Goal: Task Accomplishment & Management: Manage account settings

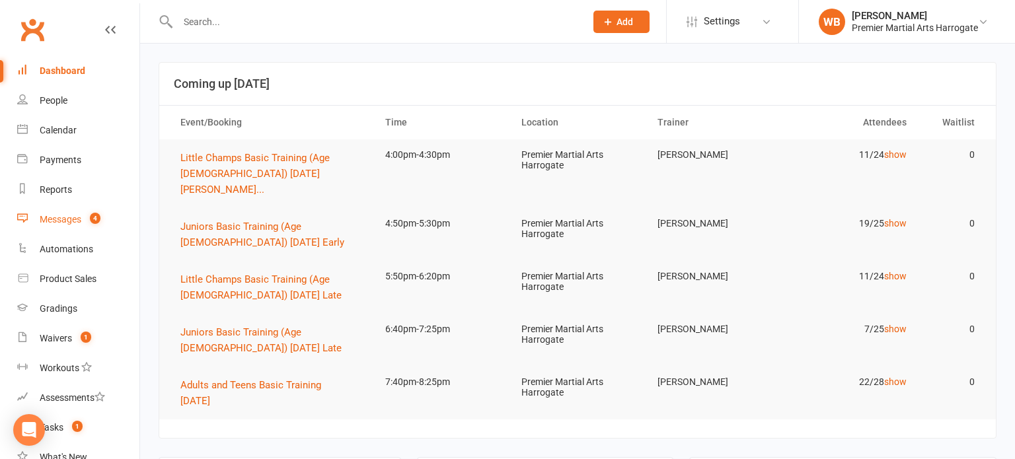
click at [74, 211] on link "Messages 4" at bounding box center [78, 220] width 122 height 30
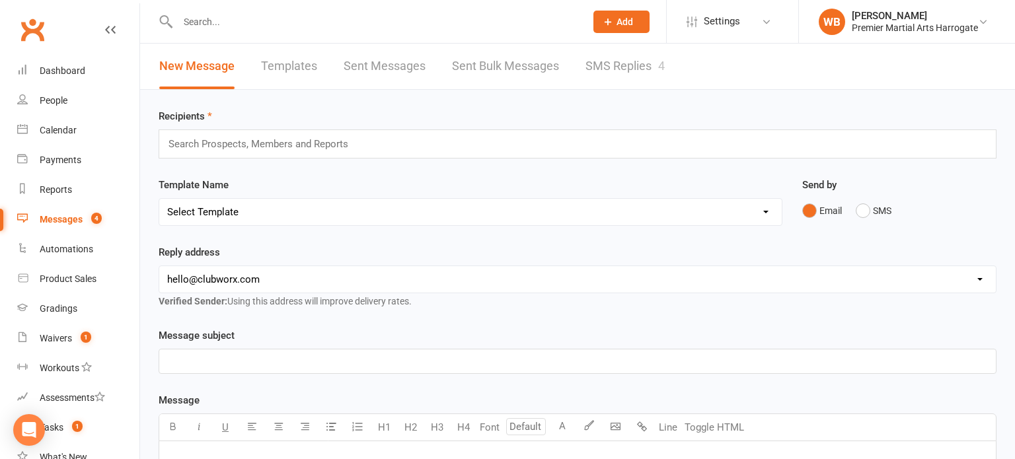
click at [585, 58] on link "SMS Replies 4" at bounding box center [624, 67] width 79 height 46
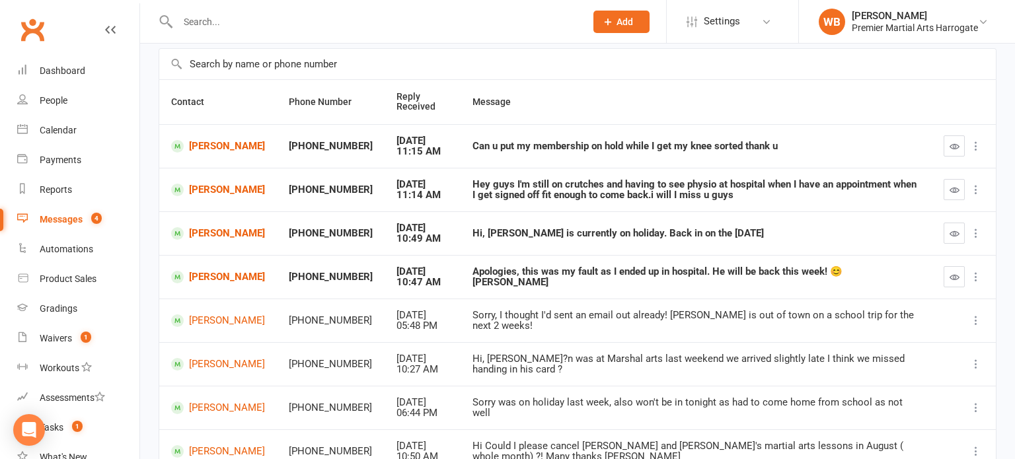
scroll to position [93, 0]
click at [113, 131] on link "Calendar" at bounding box center [78, 131] width 122 height 30
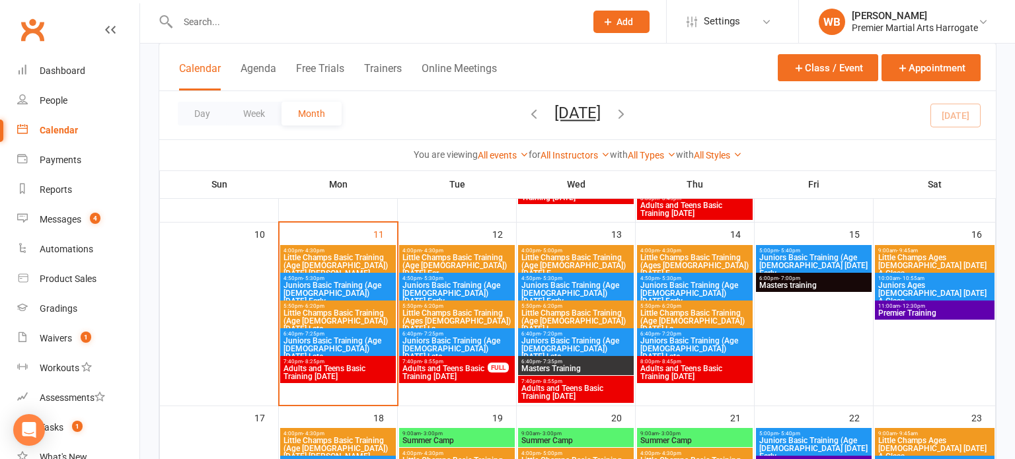
scroll to position [441, 0]
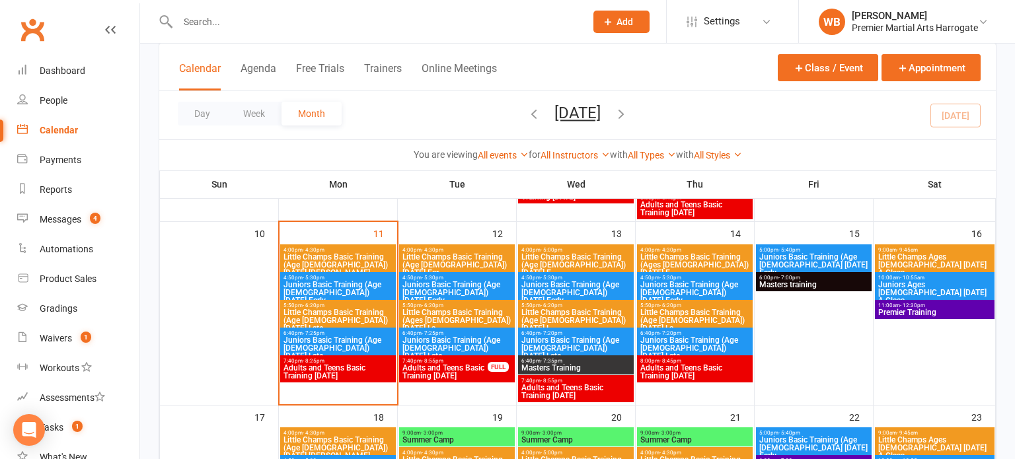
click at [321, 247] on span "- 4:30pm" at bounding box center [314, 250] width 22 height 6
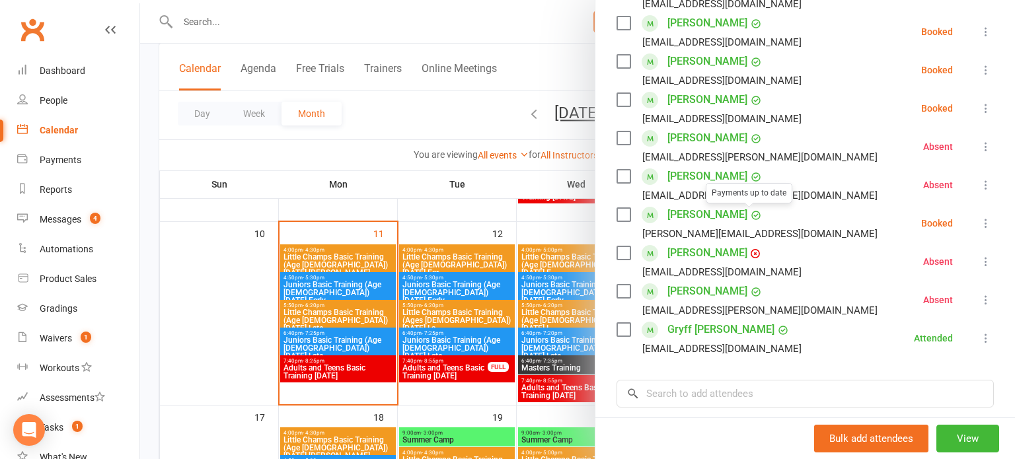
scroll to position [324, 0]
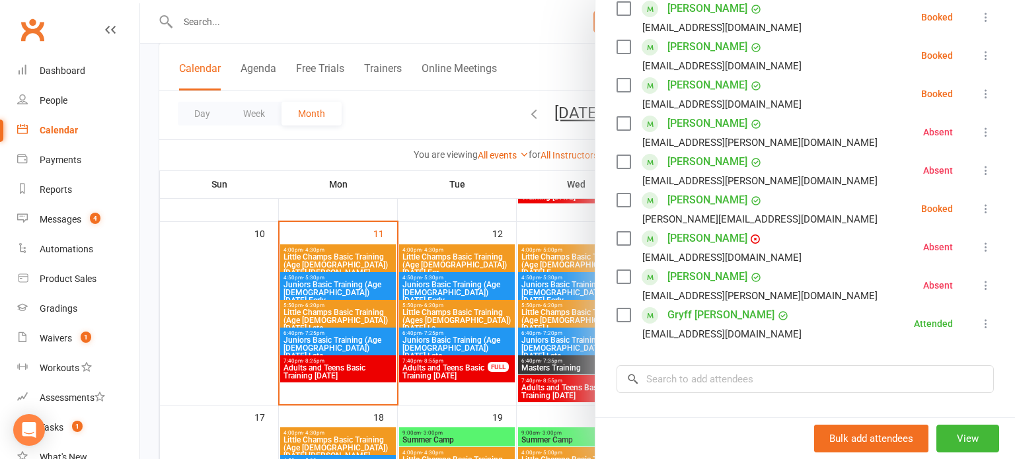
click at [408, 264] on div at bounding box center [577, 229] width 875 height 459
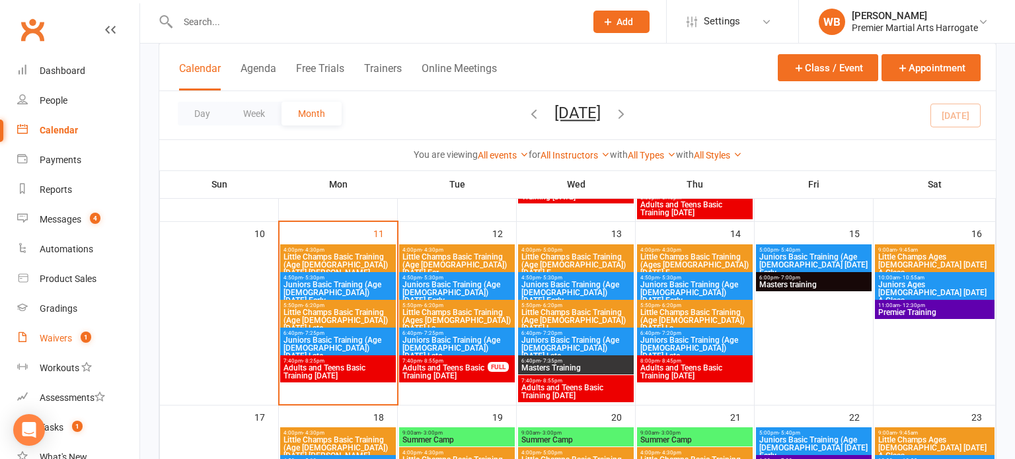
click at [87, 326] on link "Waivers 1" at bounding box center [78, 339] width 122 height 30
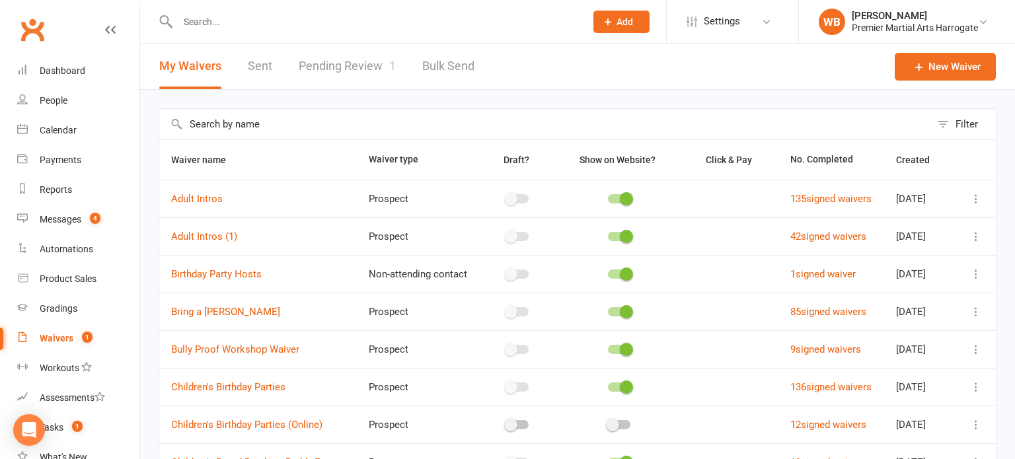
click at [365, 85] on link "Pending Review 1" at bounding box center [347, 67] width 97 height 46
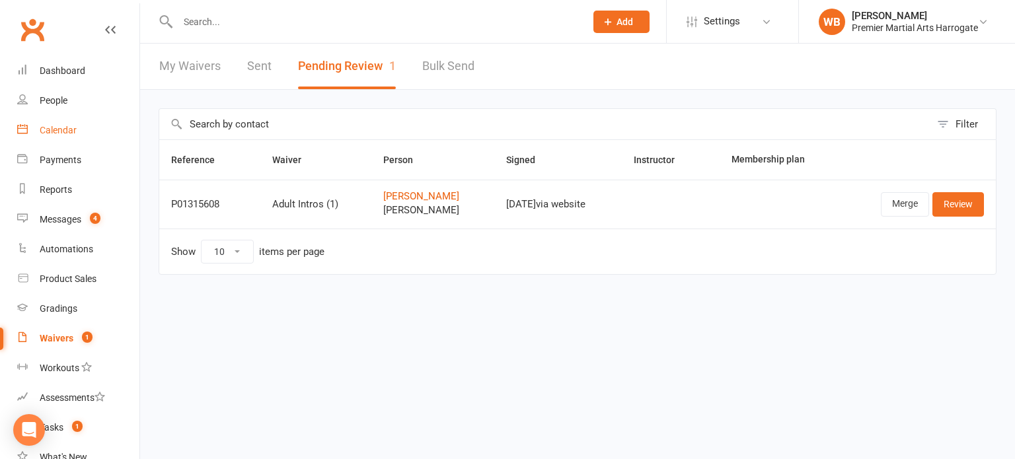
click at [89, 141] on link "Calendar" at bounding box center [78, 131] width 122 height 30
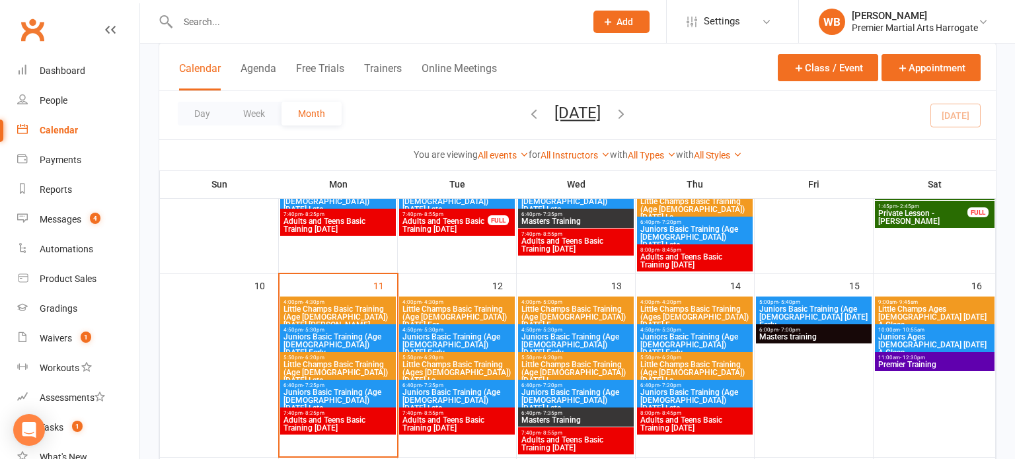
scroll to position [391, 0]
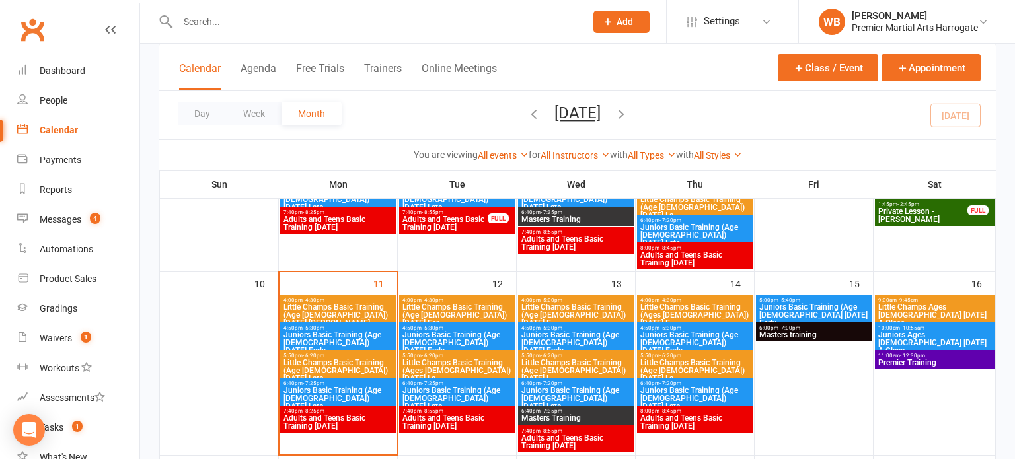
click at [360, 303] on span "Little Champs Basic Training (Age [DEMOGRAPHIC_DATA]) [DATE] [PERSON_NAME]..." at bounding box center [338, 315] width 110 height 24
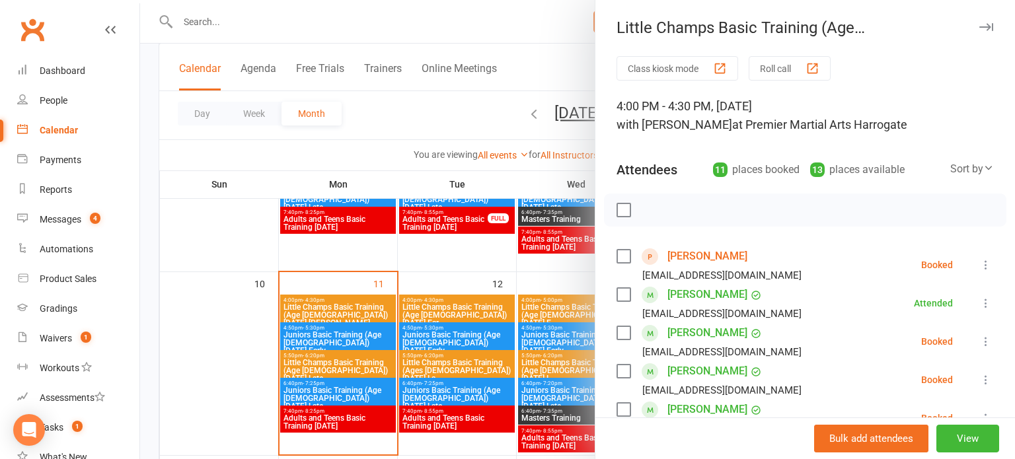
click at [986, 261] on icon at bounding box center [985, 264] width 13 height 13
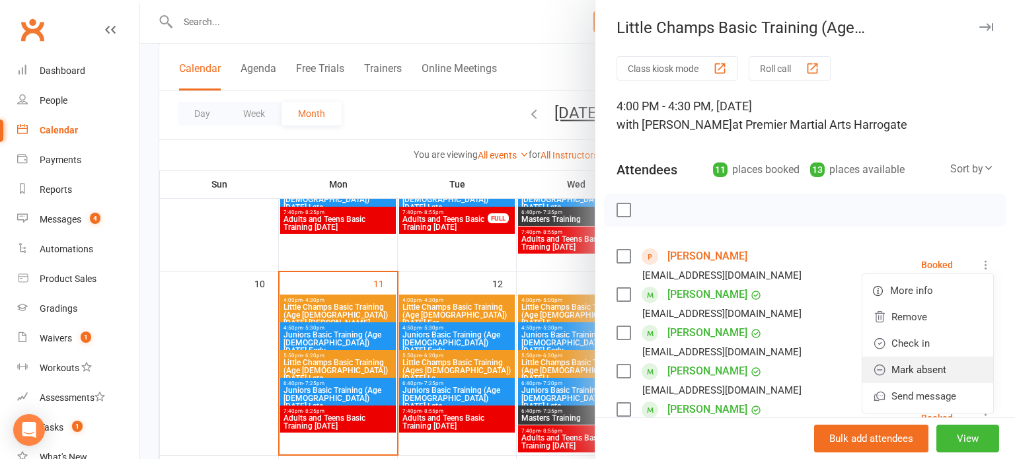
click at [932, 359] on link "Mark absent" at bounding box center [927, 370] width 131 height 26
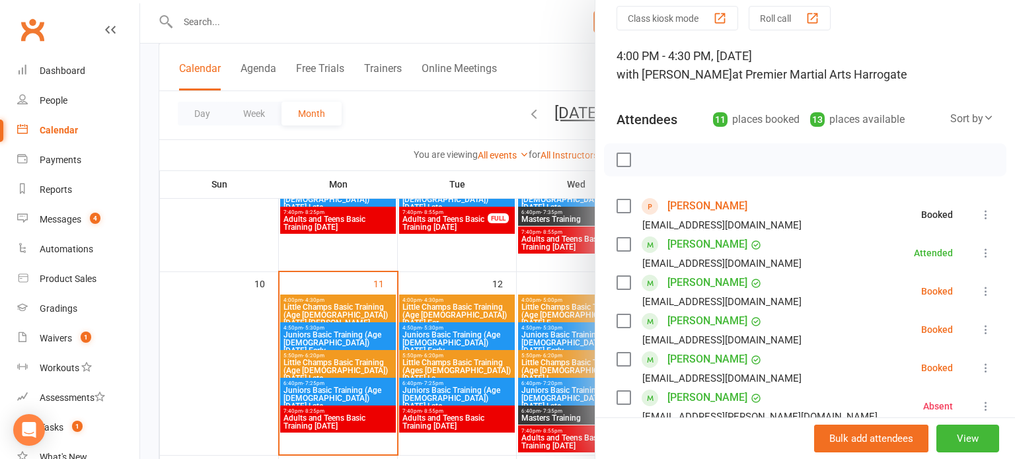
scroll to position [55, 0]
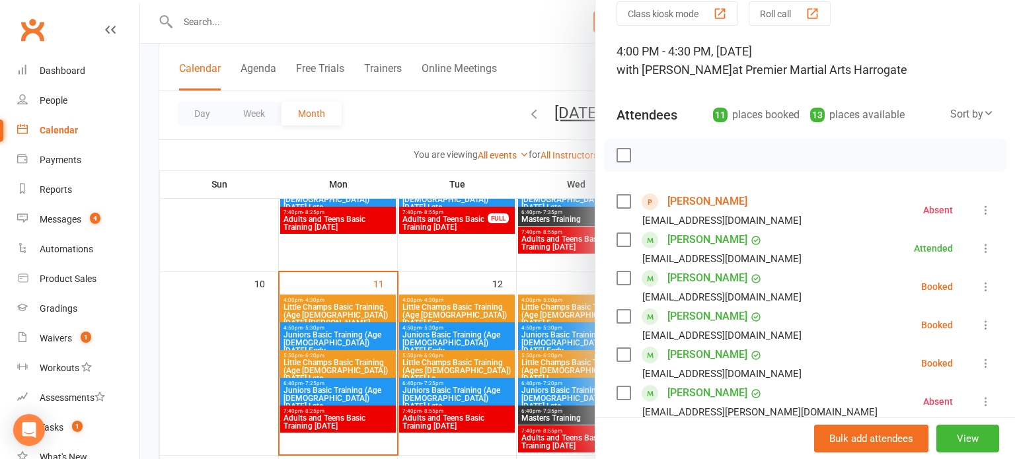
click at [986, 288] on icon at bounding box center [985, 286] width 13 height 13
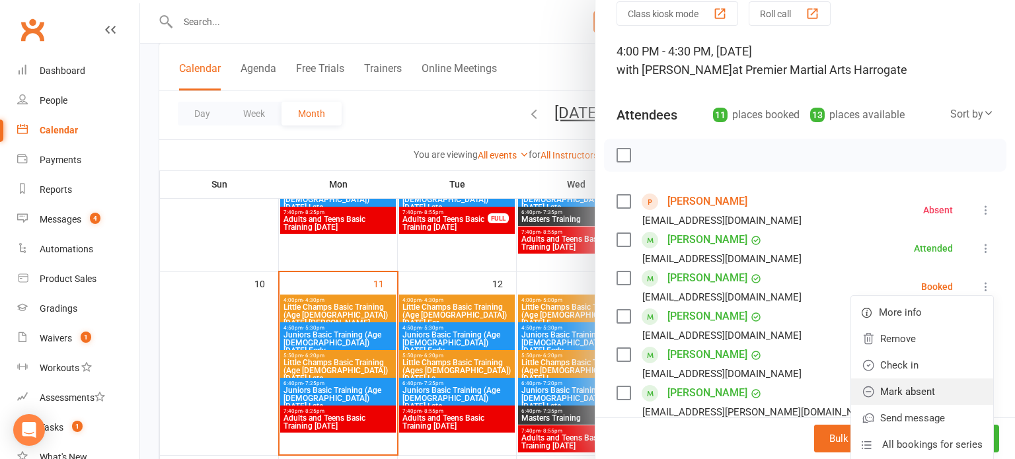
click at [951, 390] on link "Mark absent" at bounding box center [922, 392] width 142 height 26
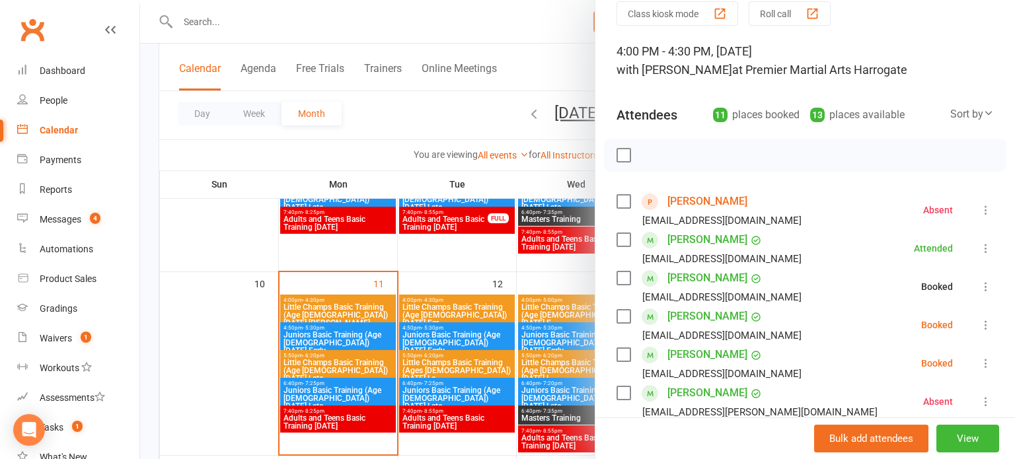
scroll to position [91, 0]
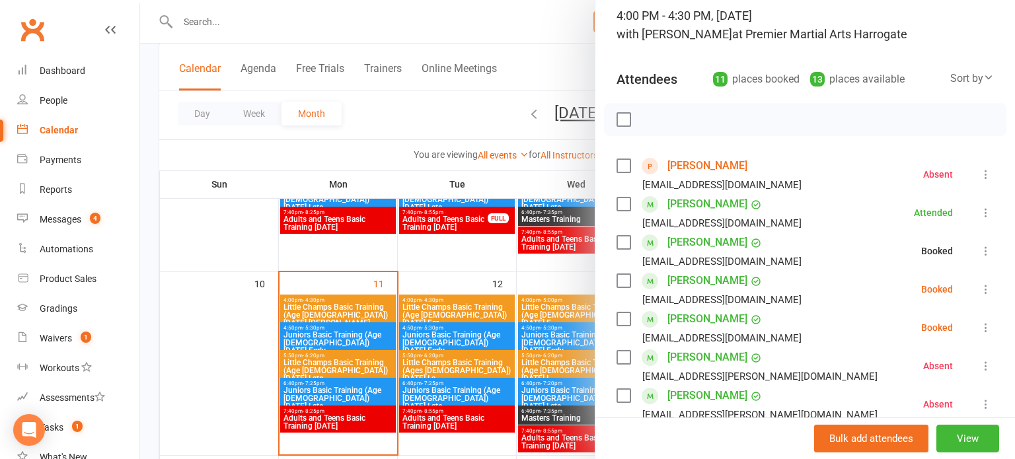
click at [990, 287] on icon at bounding box center [985, 289] width 13 height 13
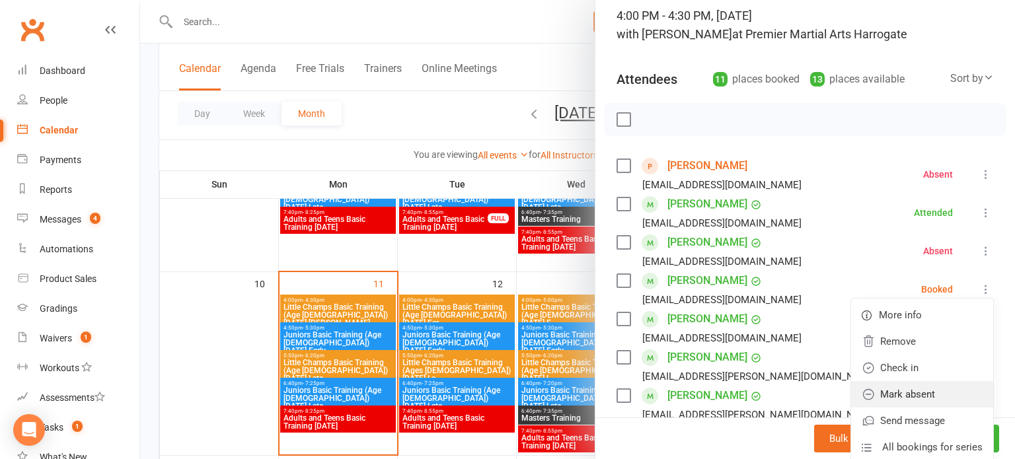
click at [951, 392] on link "Mark absent" at bounding box center [922, 394] width 142 height 26
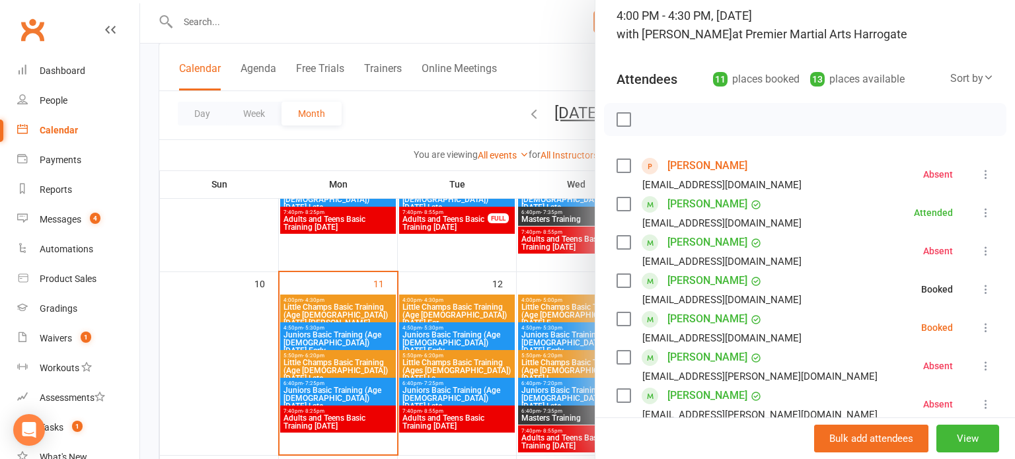
scroll to position [134, 0]
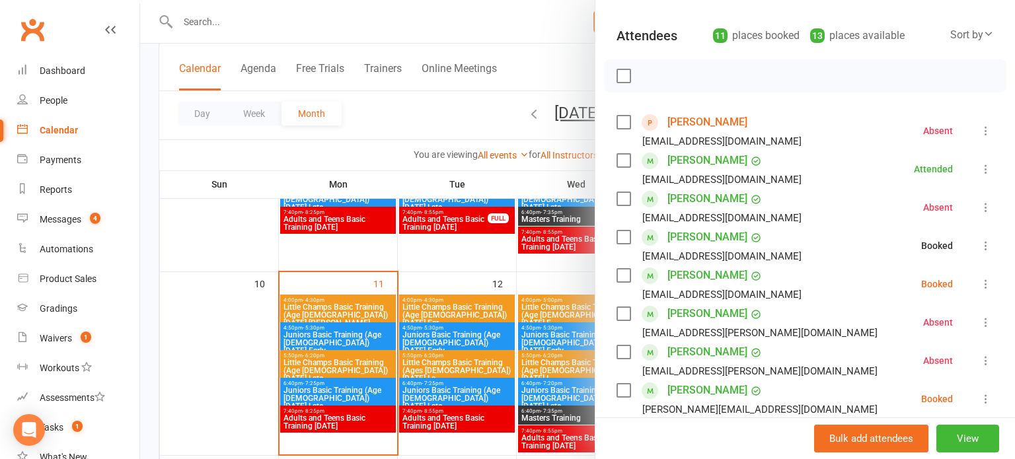
click at [988, 291] on button at bounding box center [986, 284] width 16 height 16
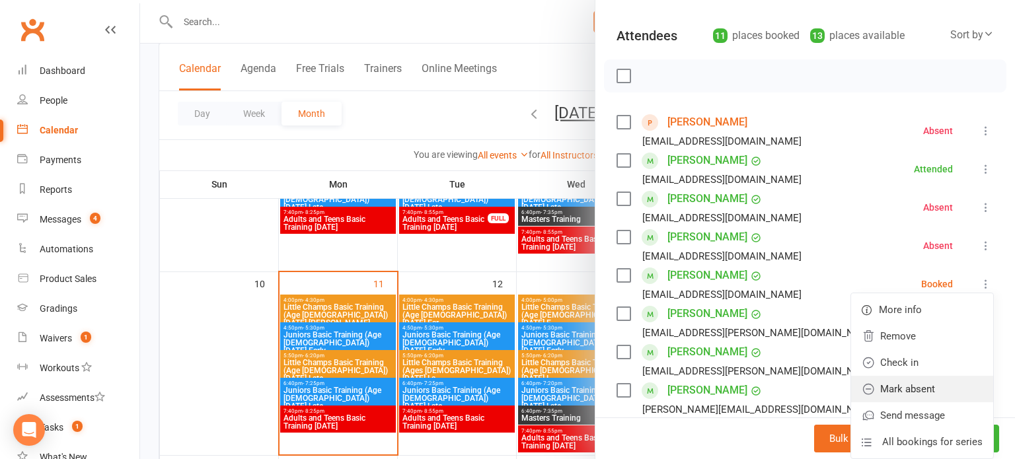
click at [948, 389] on link "Mark absent" at bounding box center [922, 389] width 142 height 26
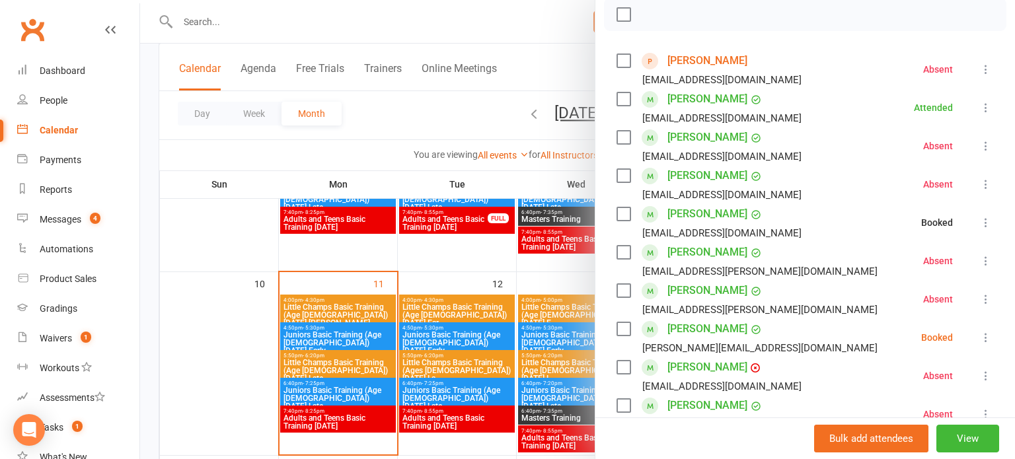
scroll to position [215, 0]
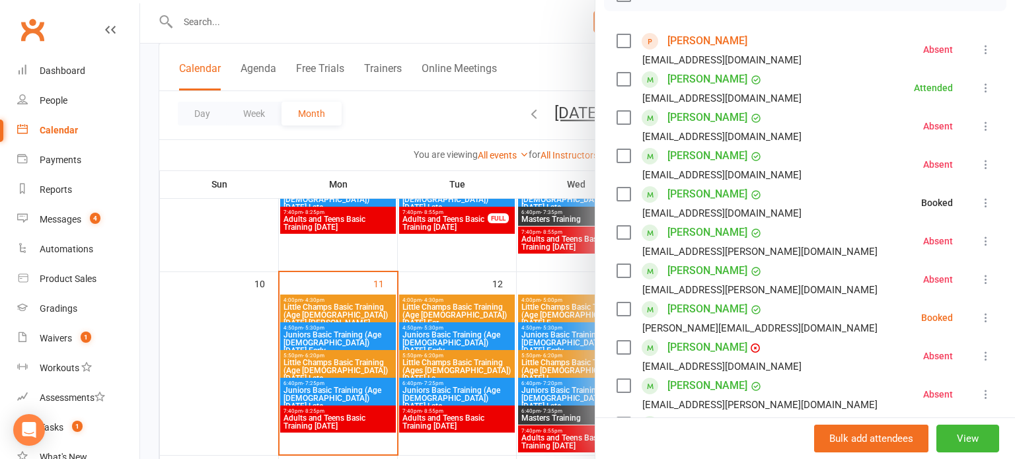
click at [990, 313] on icon at bounding box center [985, 317] width 13 height 13
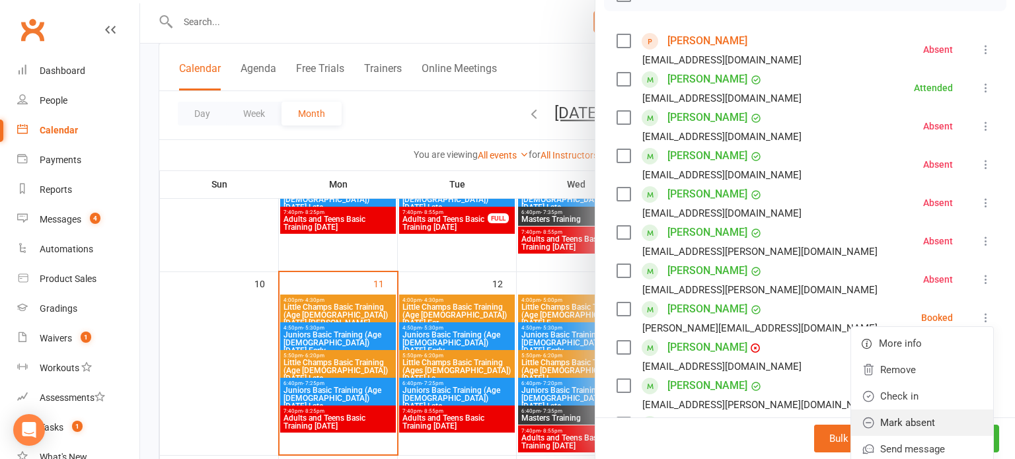
click at [944, 420] on link "Mark absent" at bounding box center [922, 423] width 142 height 26
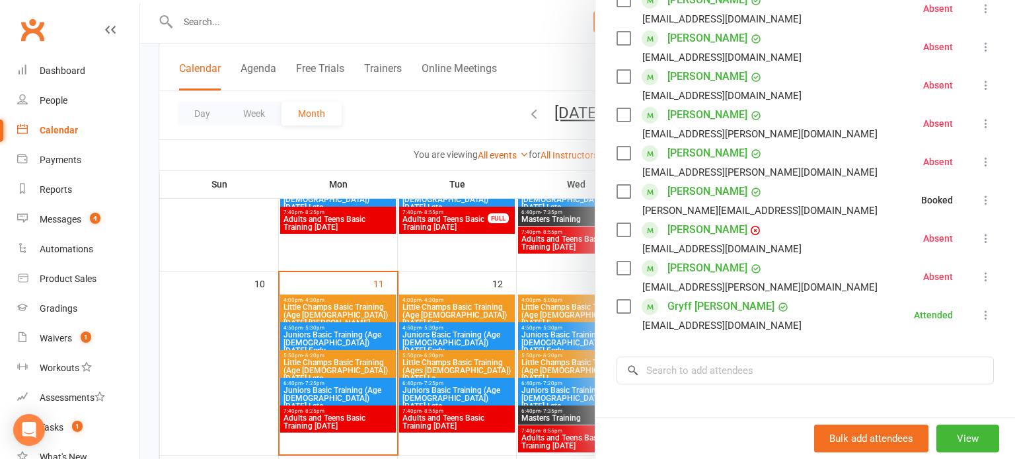
scroll to position [334, 0]
click at [449, 291] on div at bounding box center [577, 229] width 875 height 459
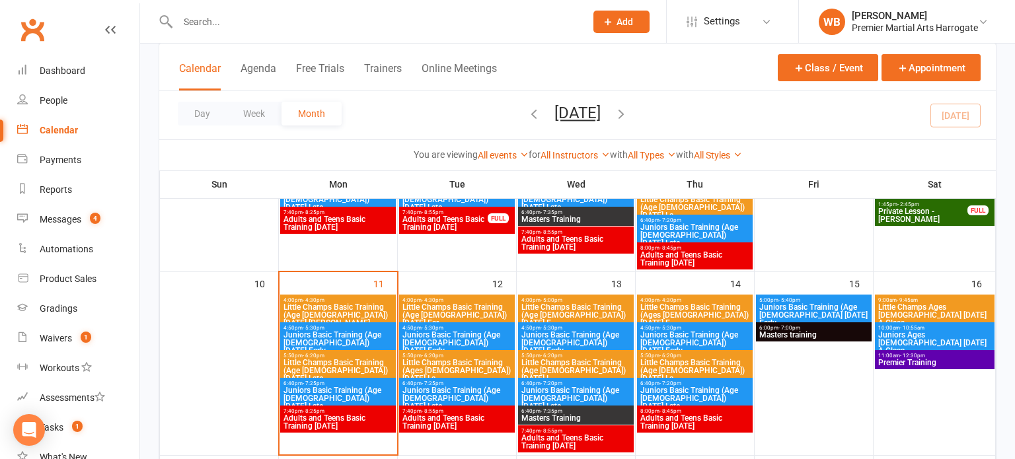
click at [370, 338] on span "Juniors Basic Training (Age [DEMOGRAPHIC_DATA]) [DATE] Early" at bounding box center [338, 343] width 110 height 24
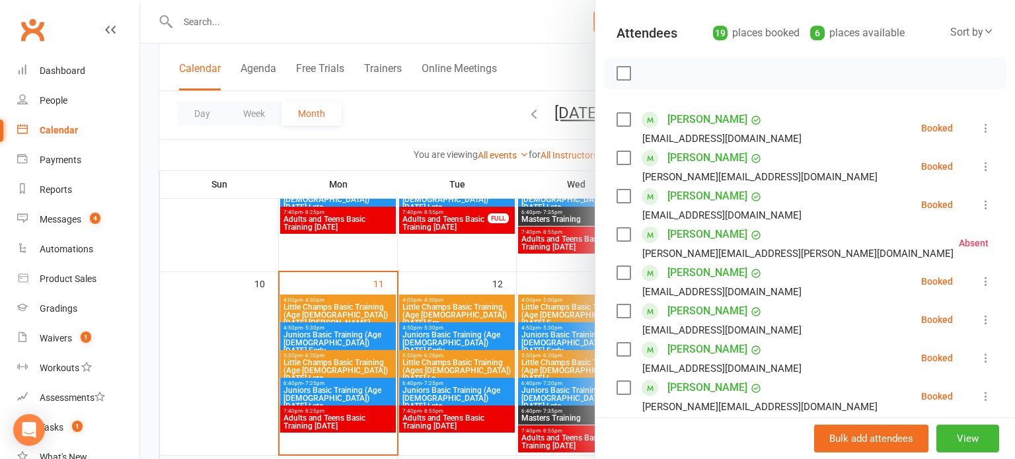
scroll to position [148, 0]
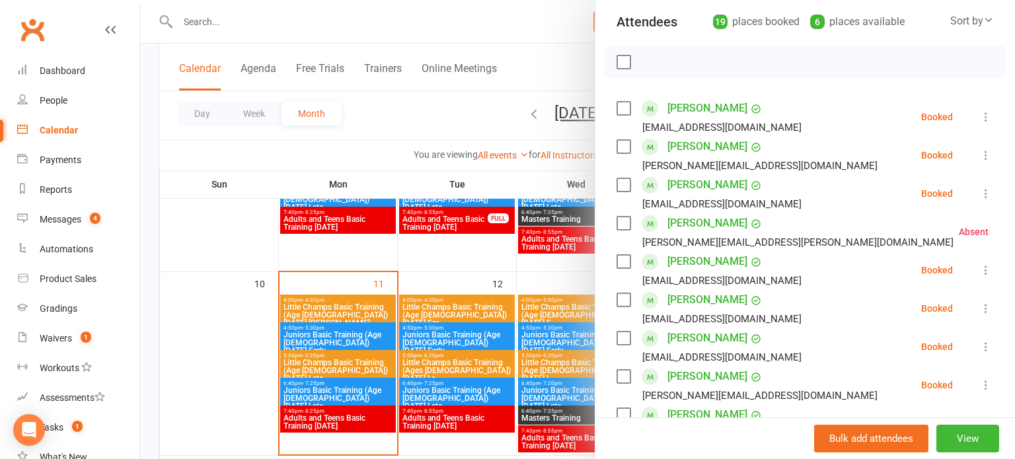
click at [692, 146] on link "[PERSON_NAME]" at bounding box center [707, 146] width 80 height 21
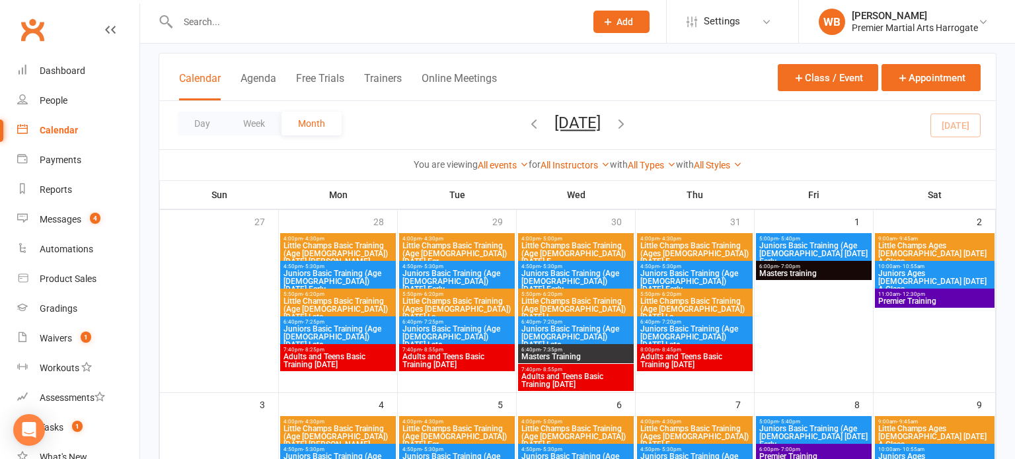
scroll to position [73, 0]
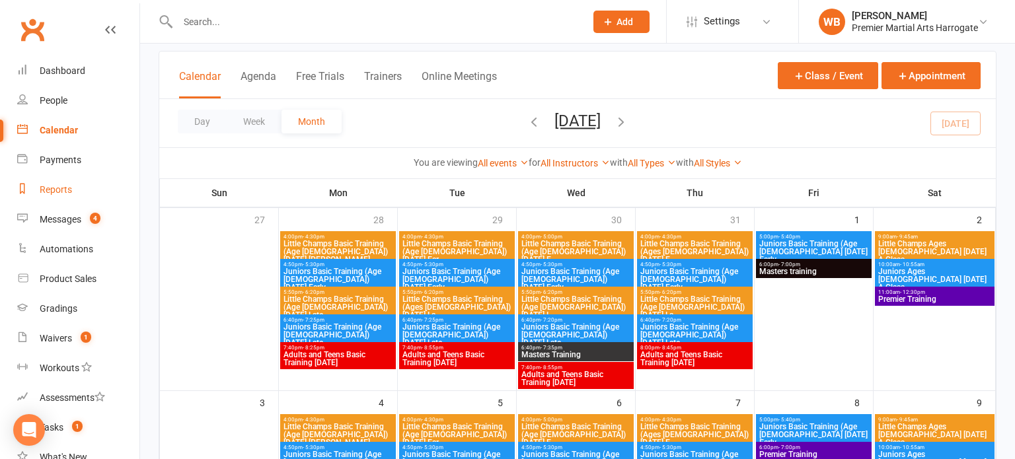
click at [87, 198] on link "Reports" at bounding box center [78, 190] width 122 height 30
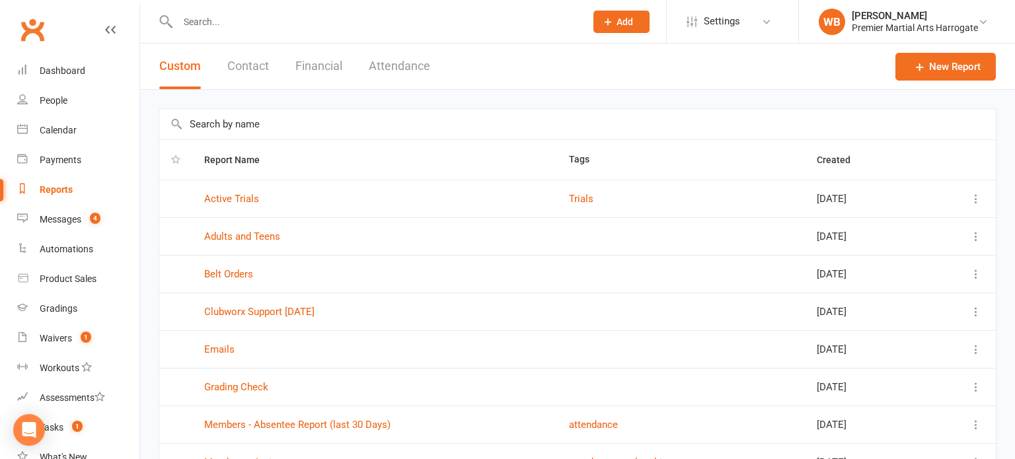
scroll to position [197, 0]
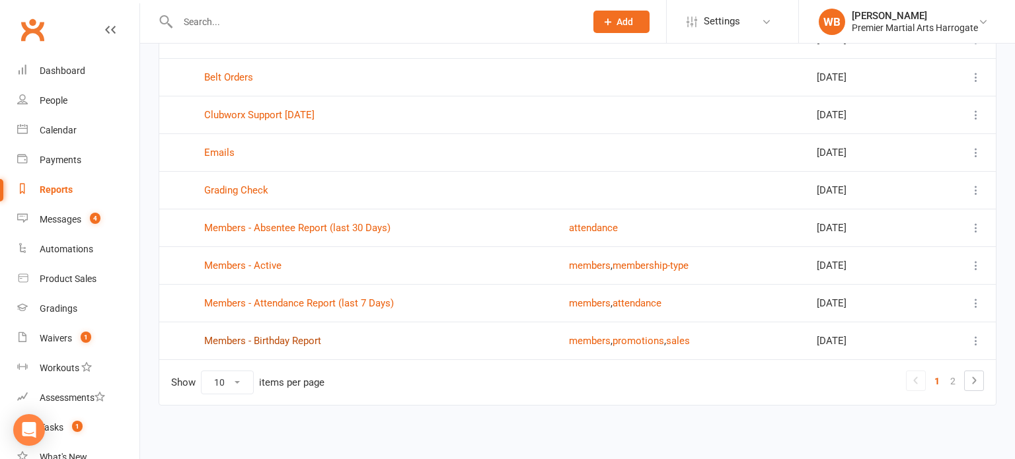
click at [306, 335] on link "Members - Birthday Report" at bounding box center [262, 341] width 117 height 12
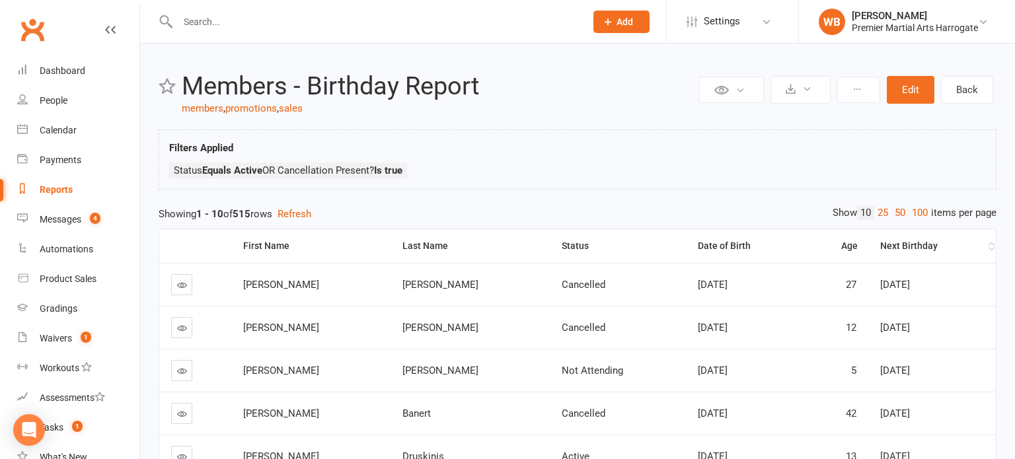
click at [965, 250] on th "Next Birthday" at bounding box center [932, 246] width 128 height 34
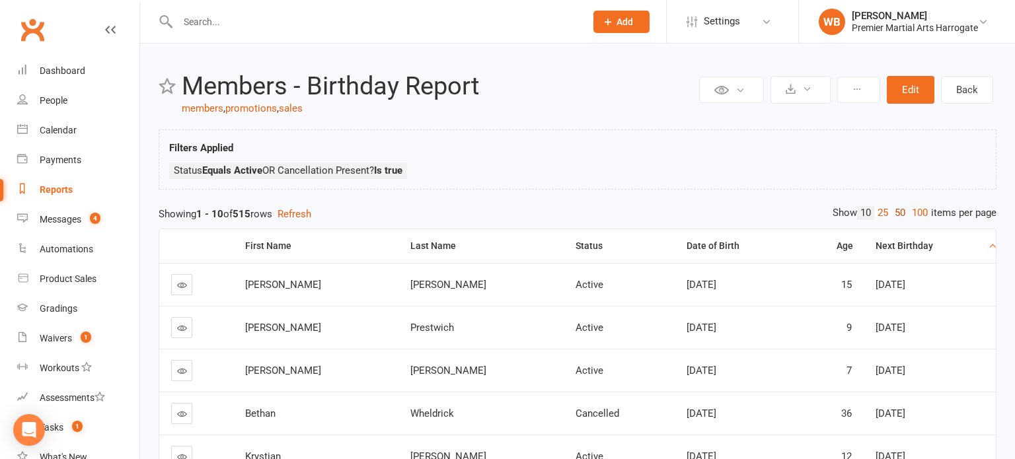
click at [895, 215] on link "50" at bounding box center [899, 213] width 17 height 14
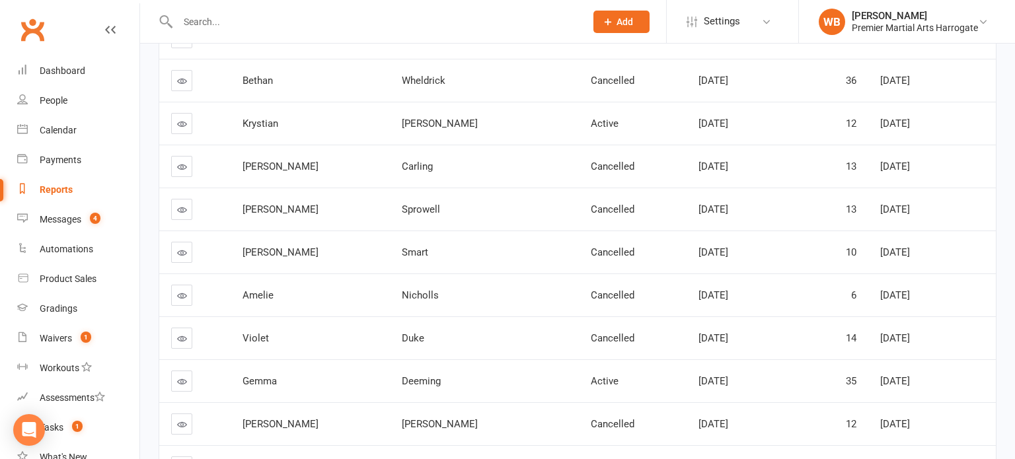
scroll to position [336, 0]
click at [718, 377] on div "[DATE]" at bounding box center [746, 378] width 96 height 11
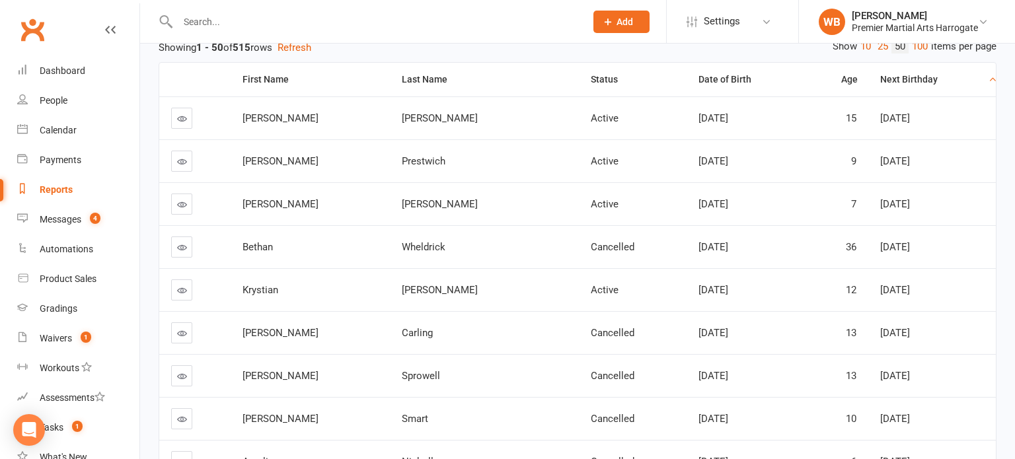
scroll to position [166, 0]
click at [186, 292] on link at bounding box center [181, 290] width 21 height 21
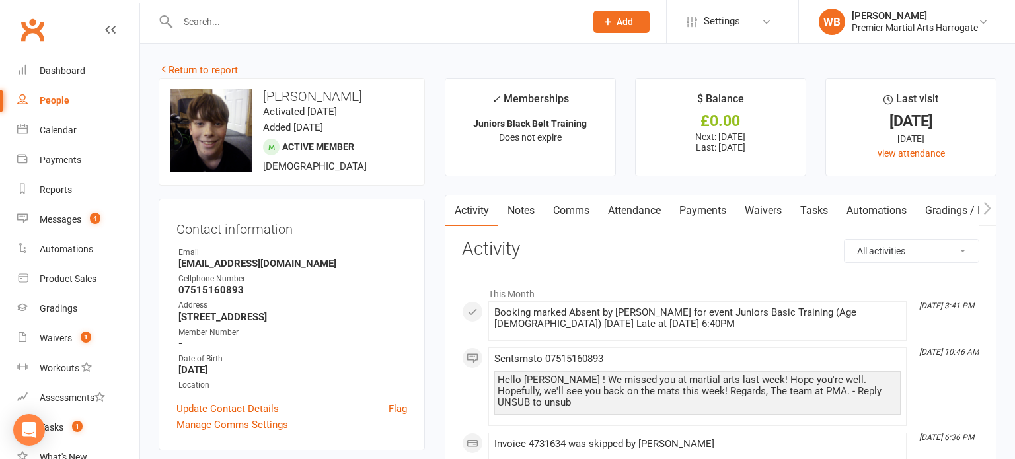
click at [219, 19] on input "text" at bounding box center [375, 22] width 402 height 19
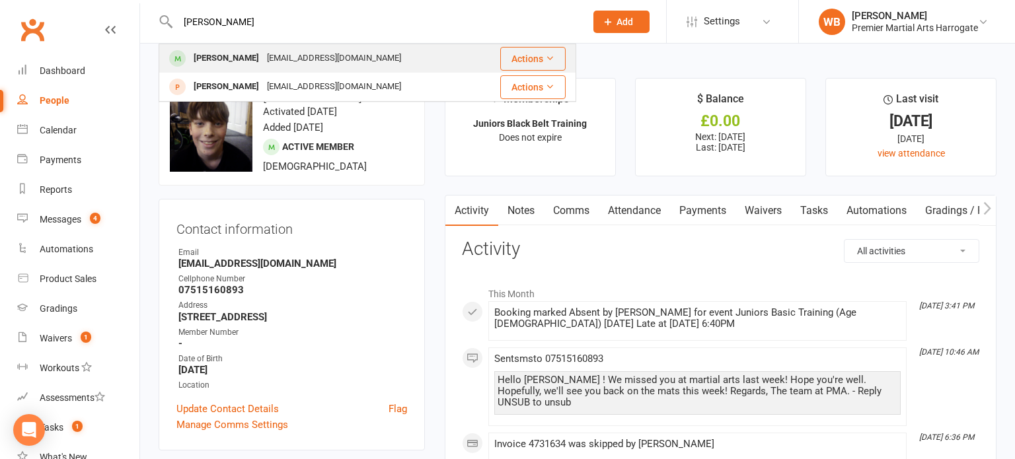
type input "[PERSON_NAME]"
click at [230, 45] on div "[PERSON_NAME] [EMAIL_ADDRESS][DOMAIN_NAME]" at bounding box center [319, 58] width 318 height 27
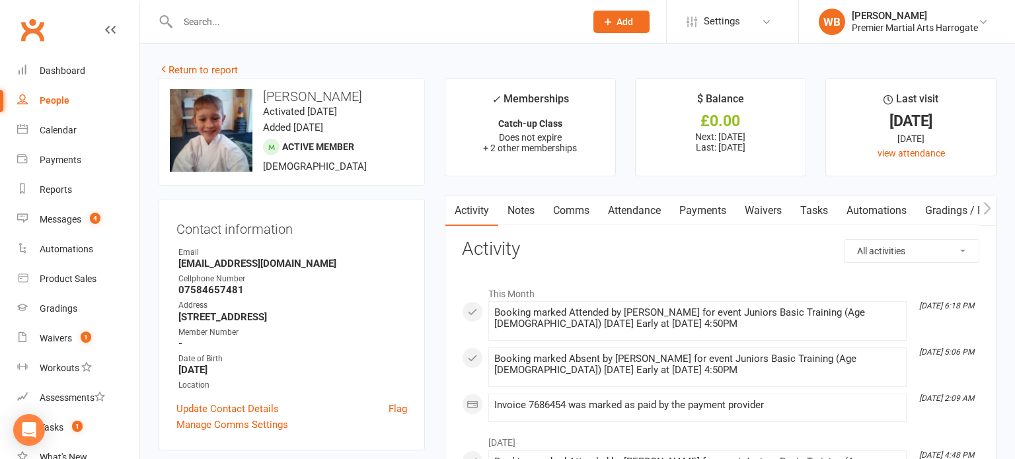
click at [229, 24] on input "text" at bounding box center [375, 22] width 402 height 19
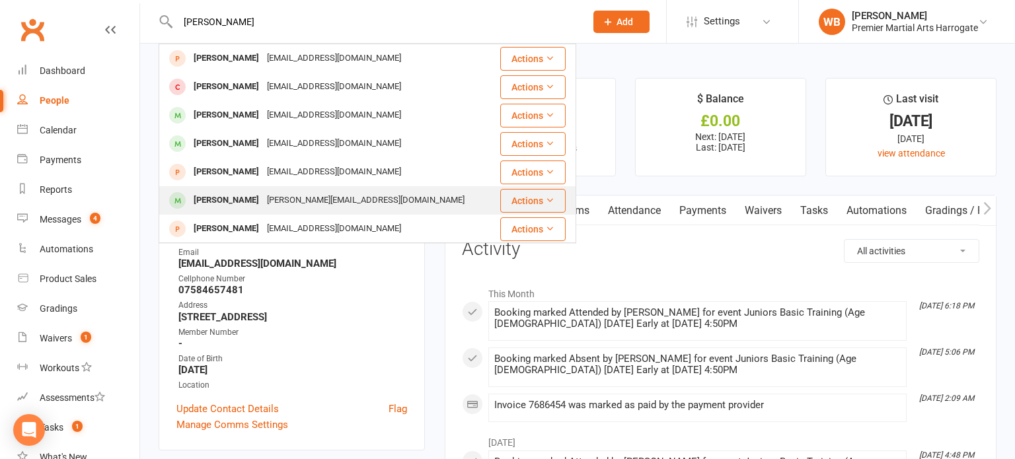
type input "[PERSON_NAME]"
click at [235, 190] on div "[PERSON_NAME] Prestwich [EMAIL_ADDRESS][DOMAIN_NAME]" at bounding box center [327, 200] width 334 height 27
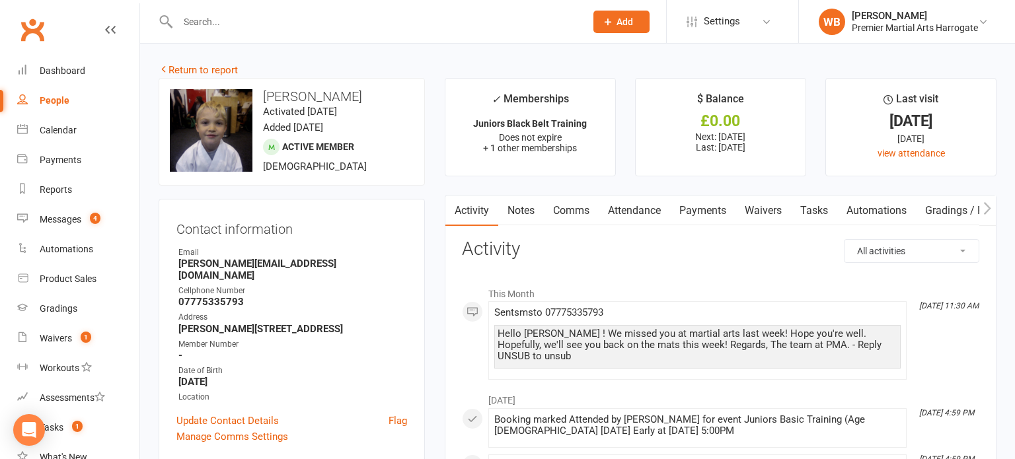
click at [289, 30] on input "text" at bounding box center [375, 22] width 402 height 19
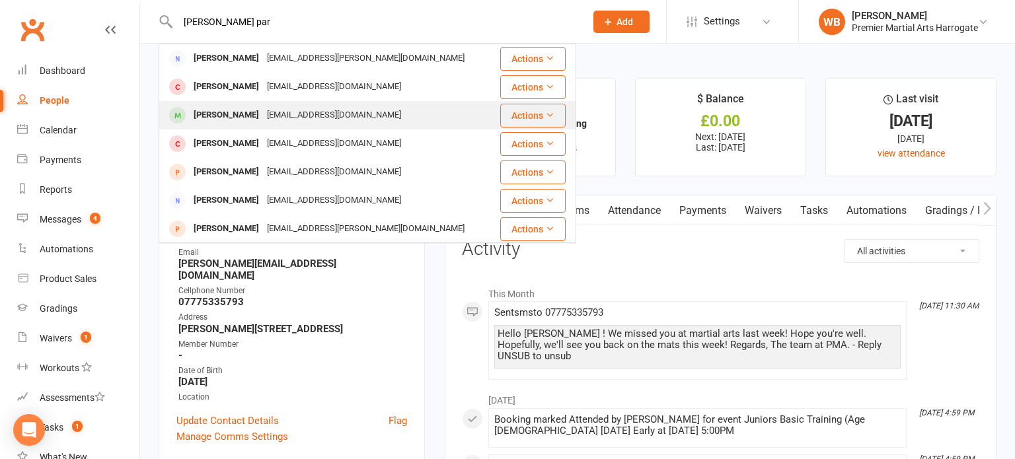
type input "[PERSON_NAME] par"
click at [242, 110] on div "[PERSON_NAME]" at bounding box center [226, 115] width 73 height 19
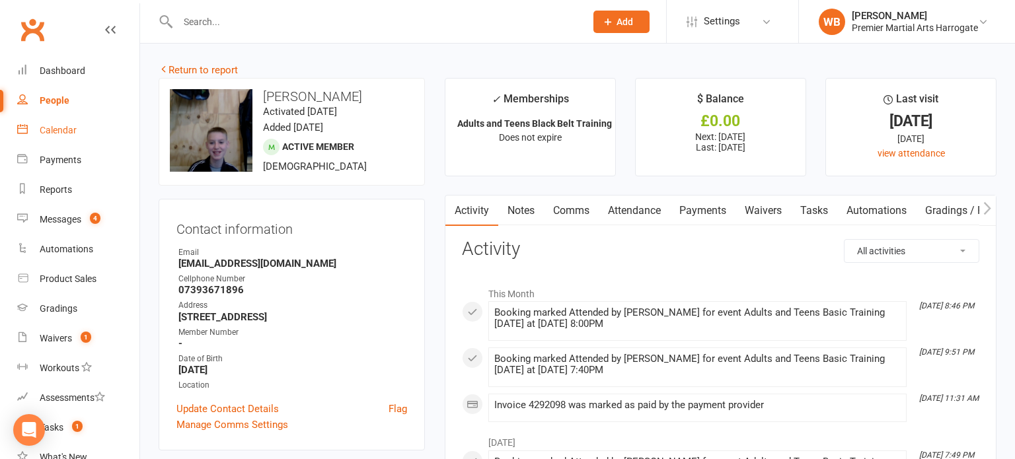
click at [108, 133] on link "Calendar" at bounding box center [78, 131] width 122 height 30
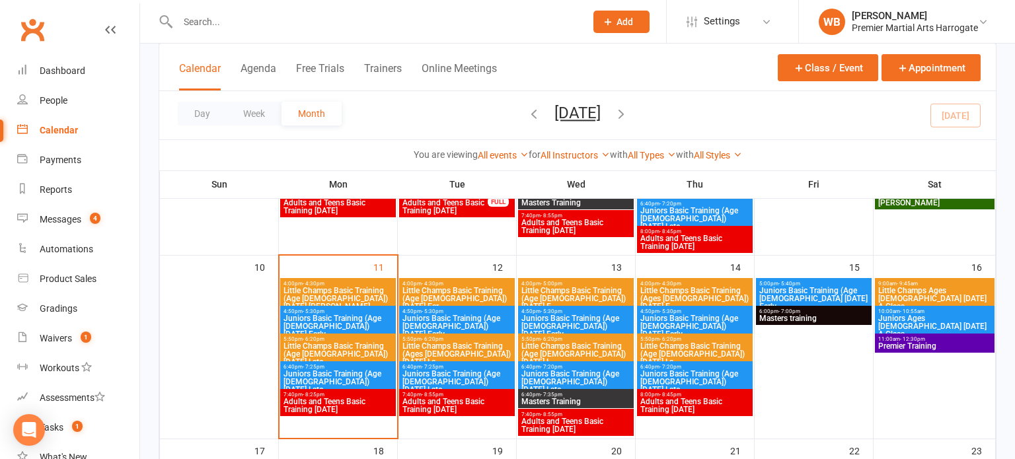
scroll to position [409, 0]
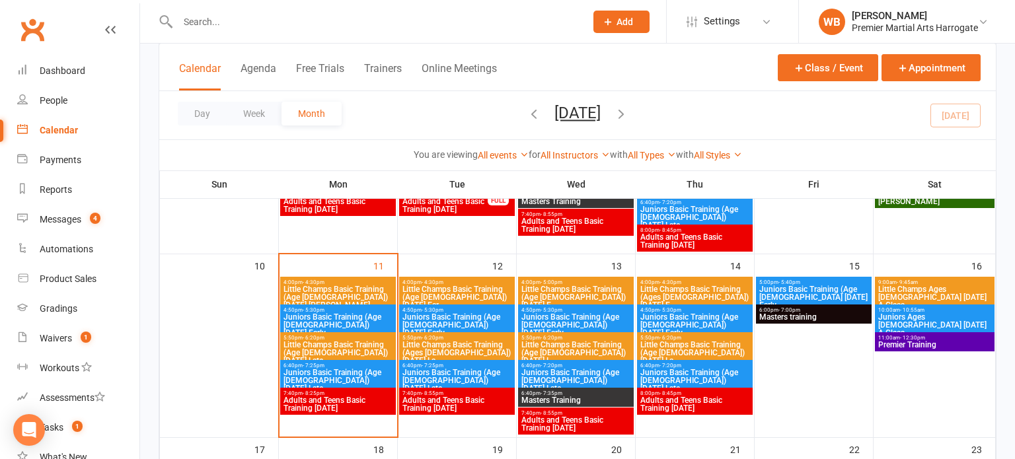
click at [373, 320] on span "Juniors Basic Training (Age [DEMOGRAPHIC_DATA]) [DATE] Early" at bounding box center [338, 325] width 110 height 24
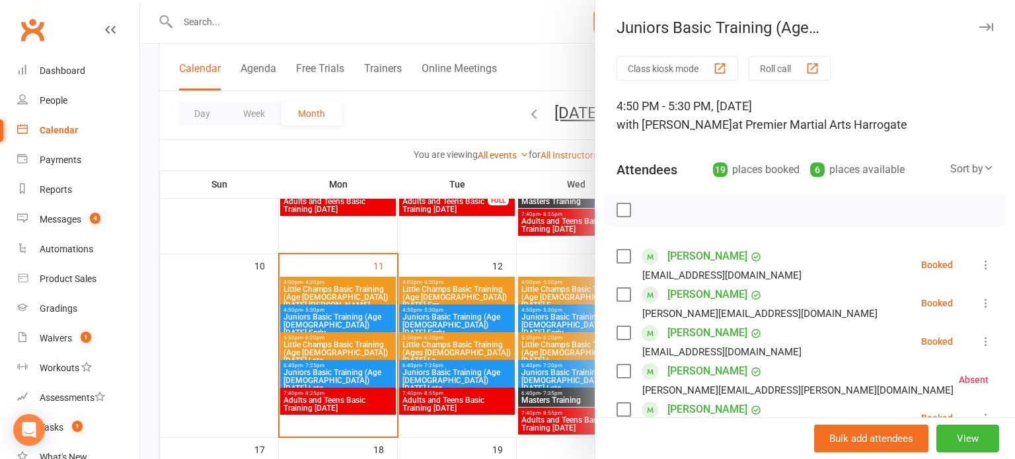
click at [350, 377] on div at bounding box center [577, 229] width 875 height 459
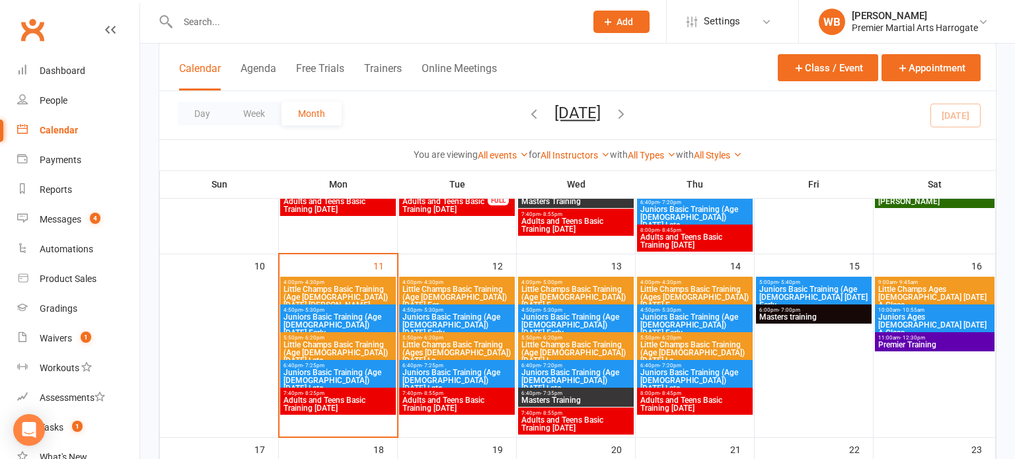
click at [350, 377] on div at bounding box center [577, 229] width 875 height 459
click at [350, 377] on span "Juniors Basic Training (Age [DEMOGRAPHIC_DATA]) [DATE] Late" at bounding box center [338, 381] width 110 height 24
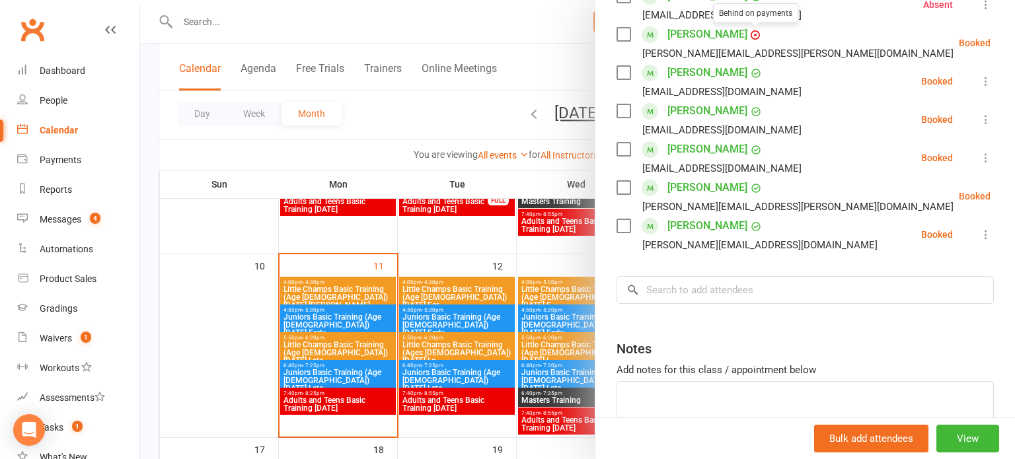
scroll to position [261, 0]
click at [456, 319] on div at bounding box center [577, 229] width 875 height 459
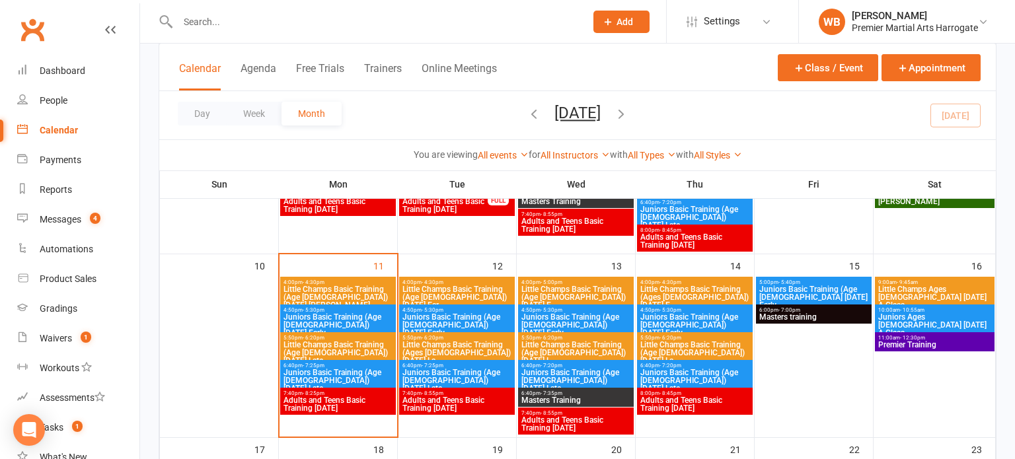
click at [371, 355] on span "Little Champs Basic Training (Age [DEMOGRAPHIC_DATA]) [DATE] Late" at bounding box center [338, 353] width 110 height 24
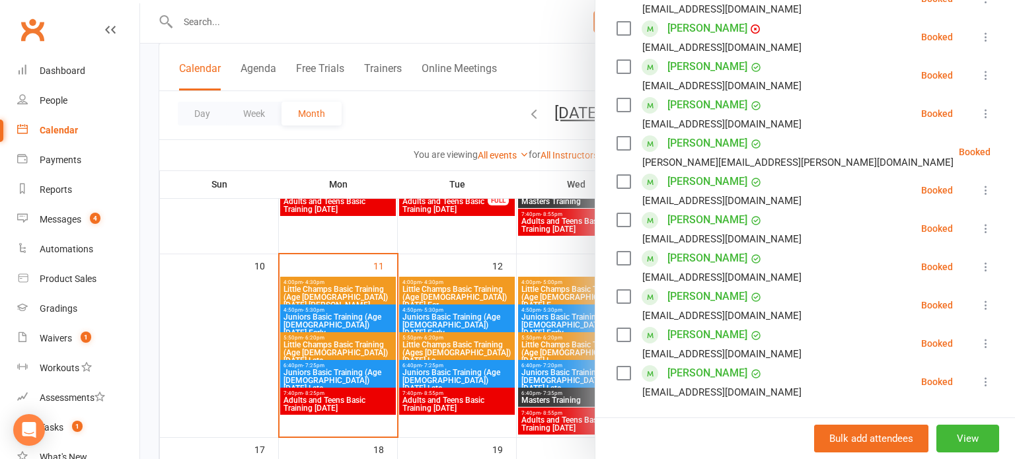
scroll to position [282, 0]
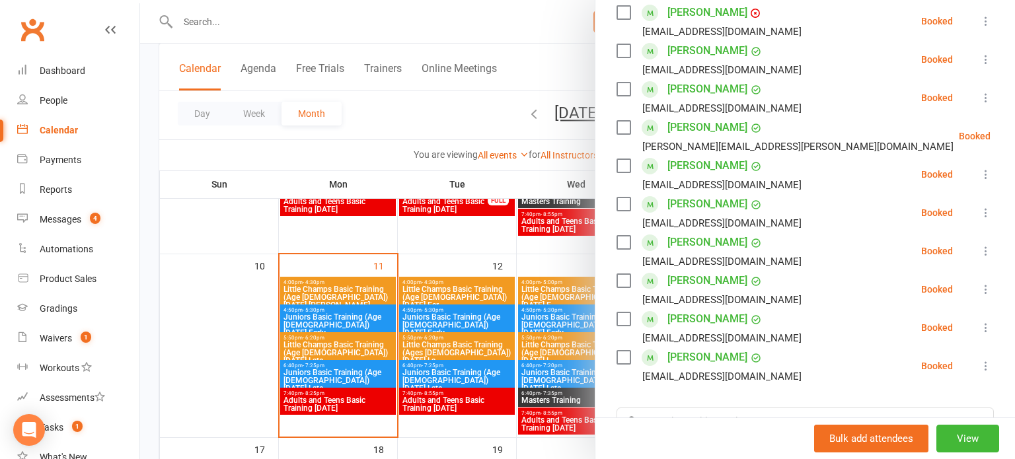
click at [392, 342] on div at bounding box center [577, 229] width 875 height 459
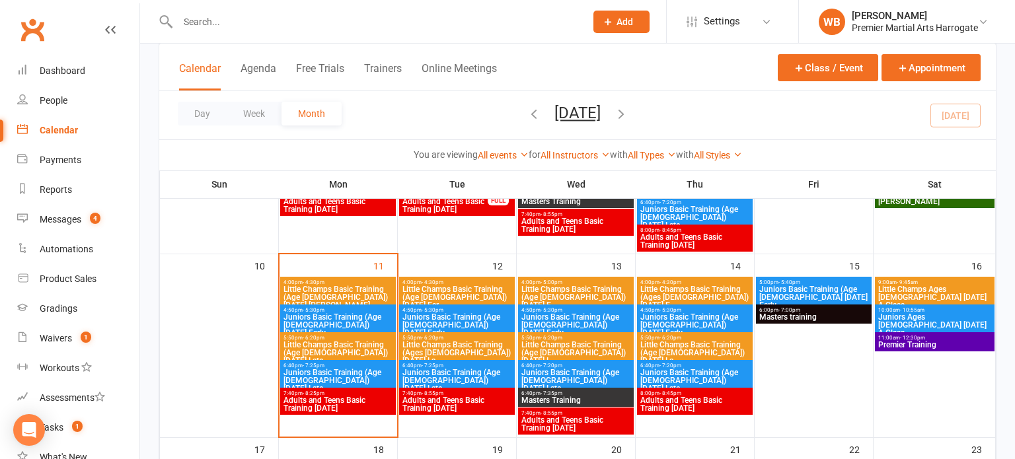
click at [353, 396] on span "Adults and Teens Basic Training [DATE]" at bounding box center [338, 404] width 110 height 16
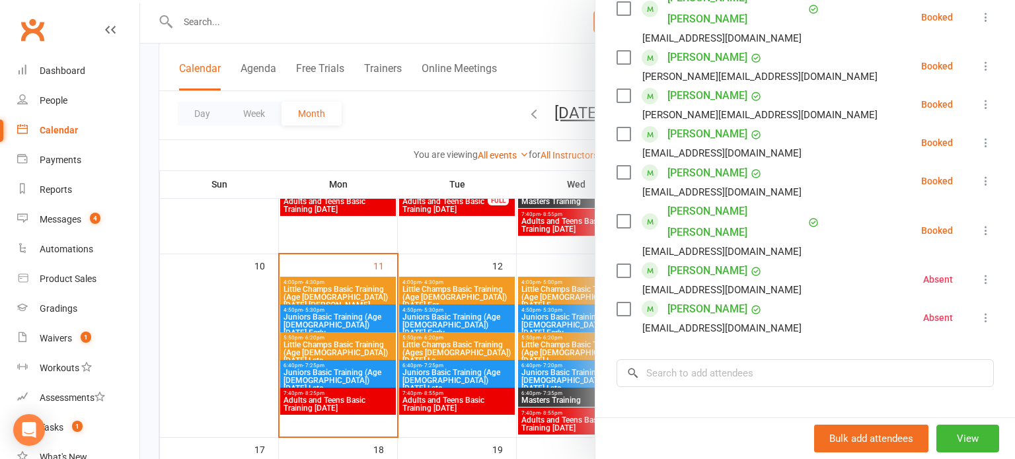
scroll to position [838, 0]
click at [387, 358] on div at bounding box center [577, 229] width 875 height 459
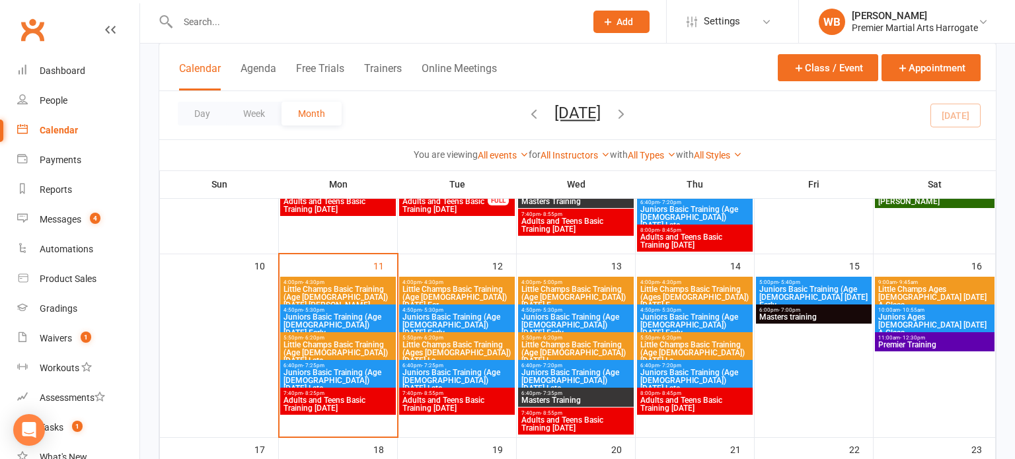
click at [837, 322] on div "6:00pm - 7:00pm Masters training" at bounding box center [814, 314] width 116 height 19
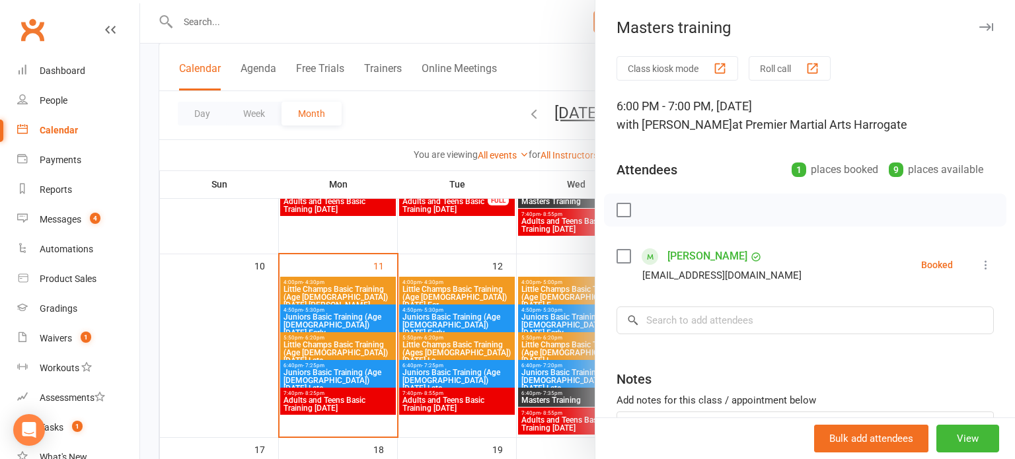
click at [321, 268] on div at bounding box center [577, 229] width 875 height 459
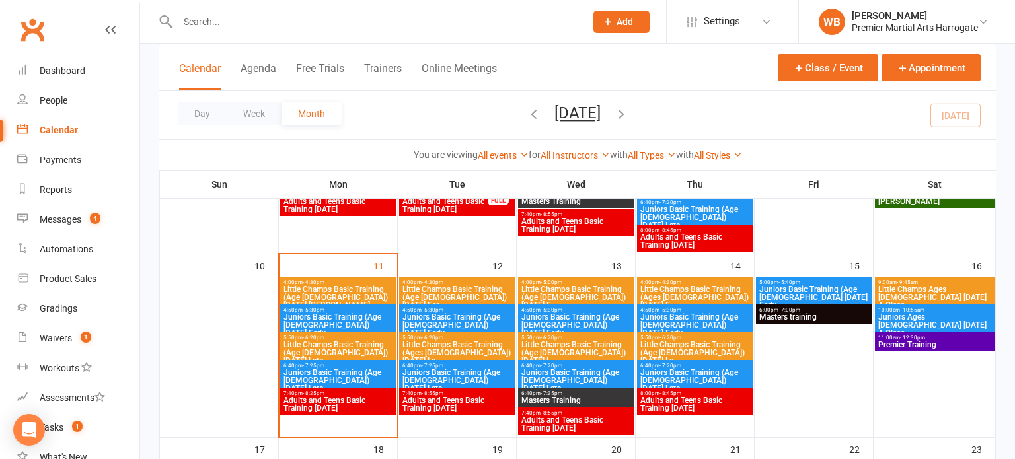
click at [796, 311] on span "- 7:00pm" at bounding box center [789, 310] width 22 height 6
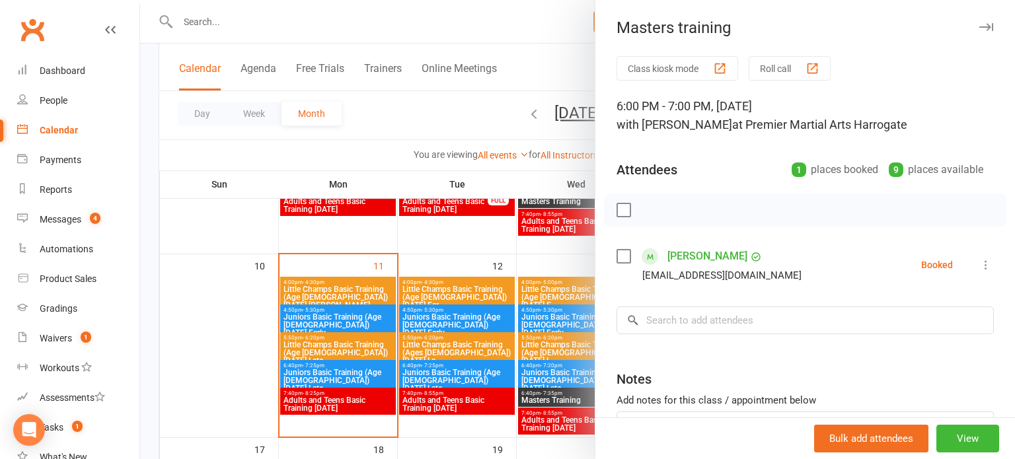
click at [486, 314] on div at bounding box center [577, 229] width 875 height 459
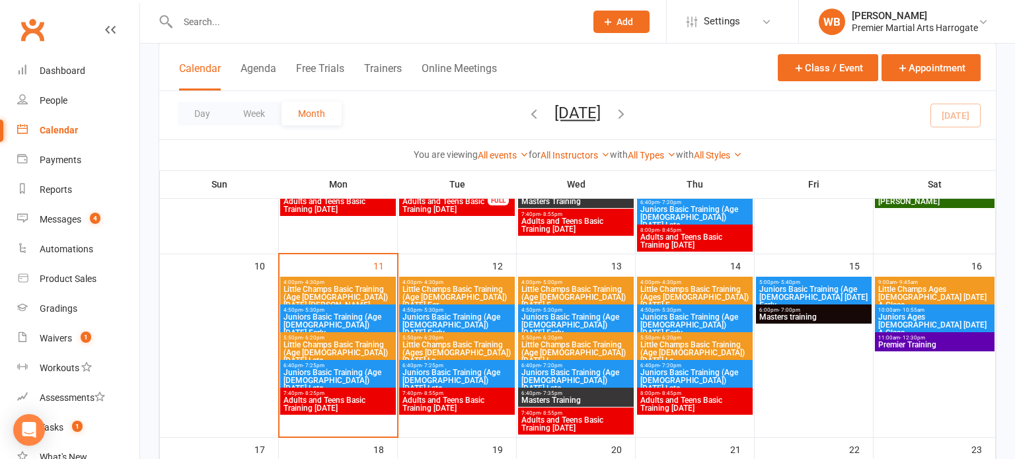
click at [809, 289] on span "Juniors Basic Training (Age [DEMOGRAPHIC_DATA] [DATE] Early" at bounding box center [814, 297] width 110 height 24
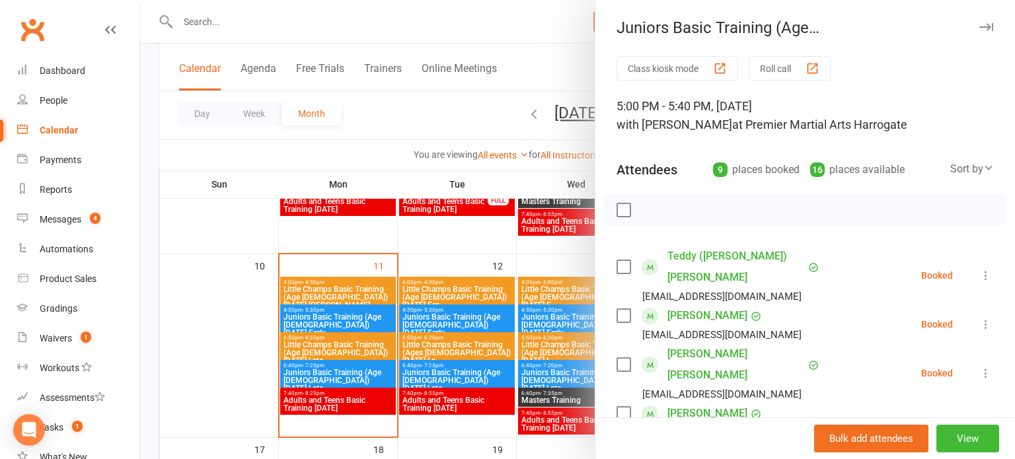
click at [350, 257] on div at bounding box center [577, 229] width 875 height 459
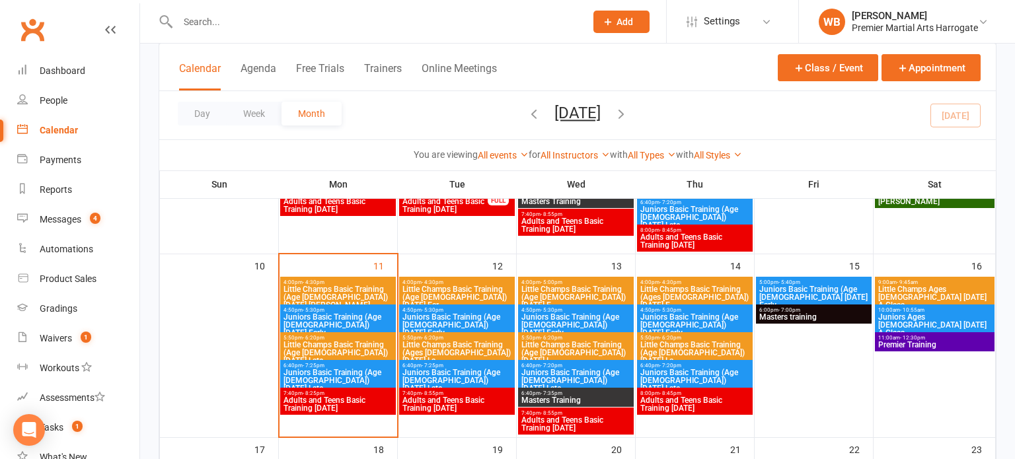
click at [487, 379] on span "Juniors Basic Training (Age [DEMOGRAPHIC_DATA]) [DATE] Late" at bounding box center [457, 381] width 110 height 24
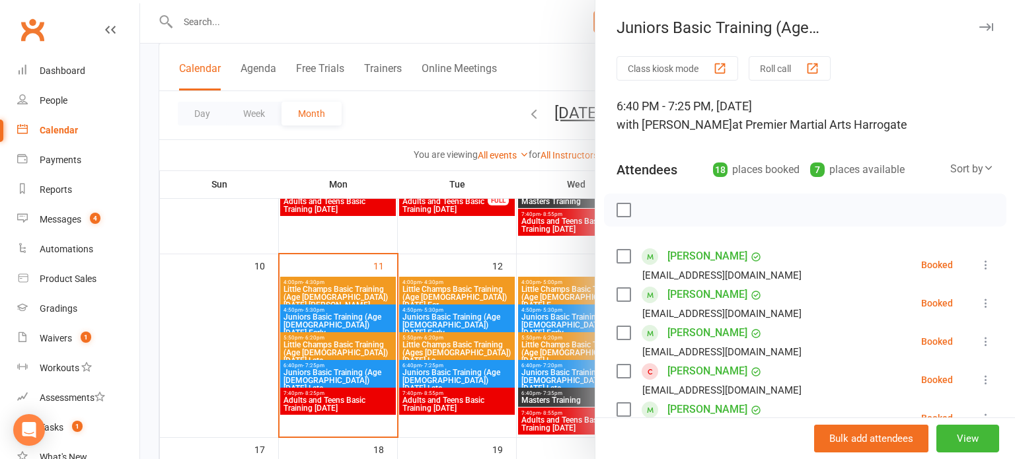
click at [495, 374] on div at bounding box center [577, 229] width 875 height 459
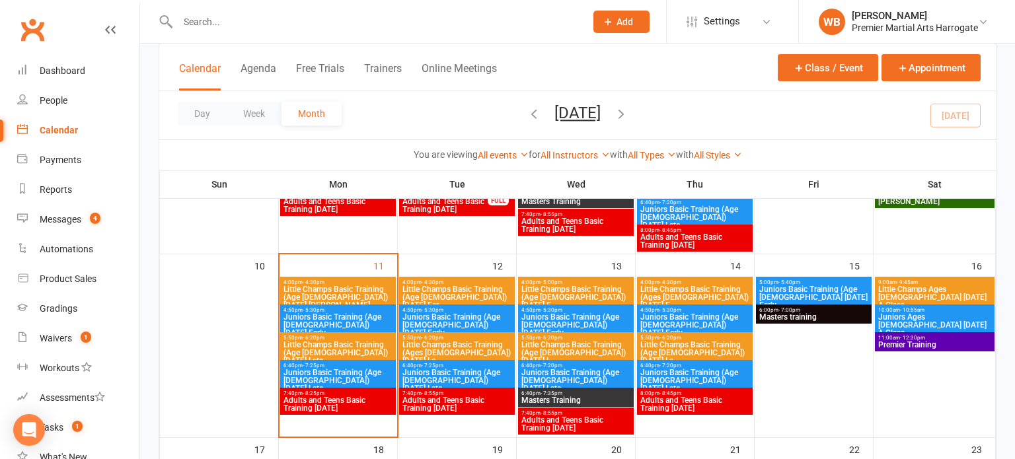
click at [593, 379] on span "Juniors Basic Training (Age [DEMOGRAPHIC_DATA]) [DATE] Late" at bounding box center [576, 381] width 110 height 24
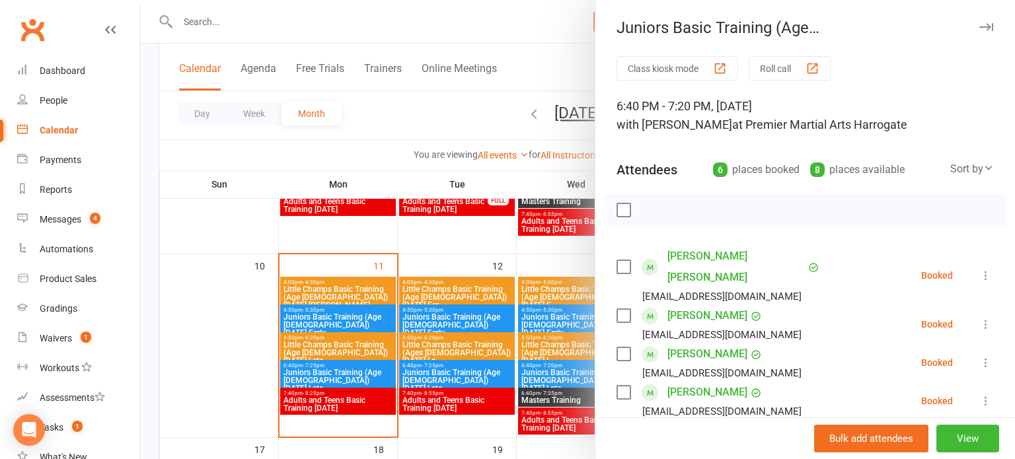
click at [595, 373] on div "Class kiosk mode Roll call 6:40 PM - 7:20 PM, [DATE] with [PERSON_NAME] at Prem…" at bounding box center [805, 395] width 420 height 678
click at [568, 367] on div at bounding box center [577, 229] width 875 height 459
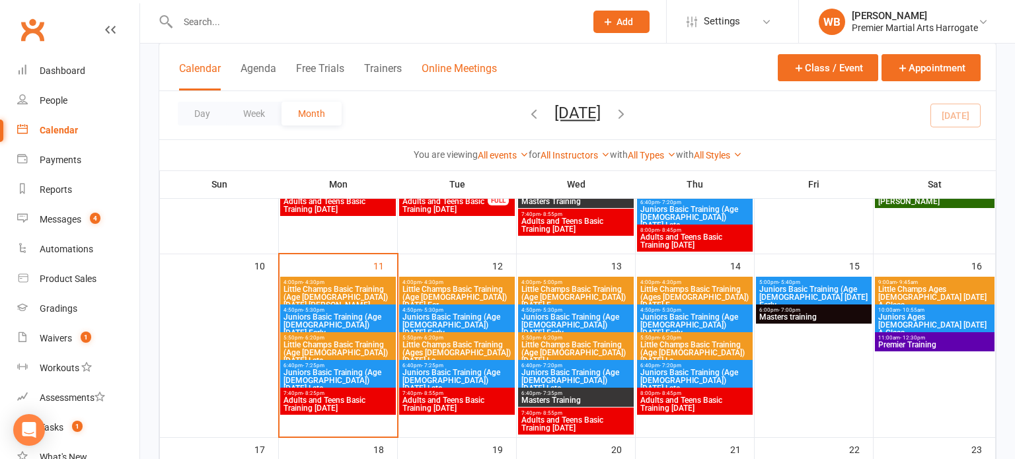
click at [428, 79] on button "Online Meetings" at bounding box center [459, 76] width 75 height 28
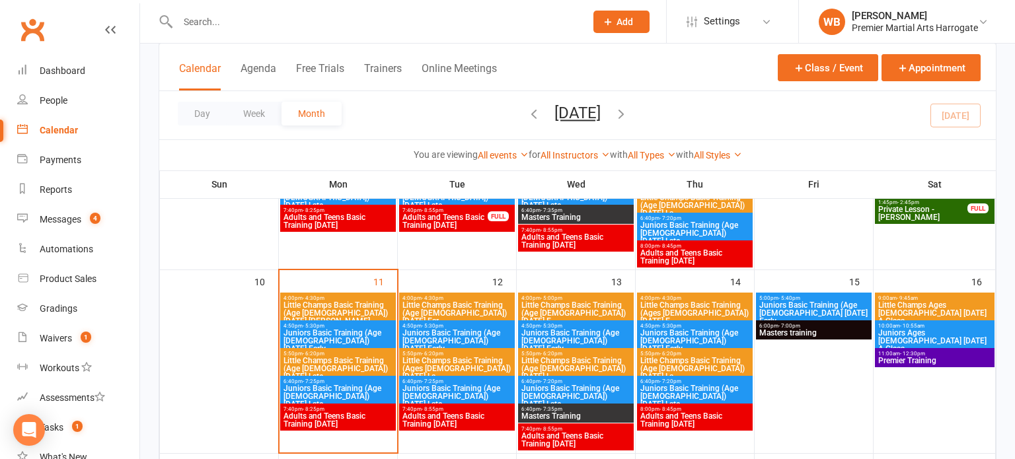
scroll to position [422, 0]
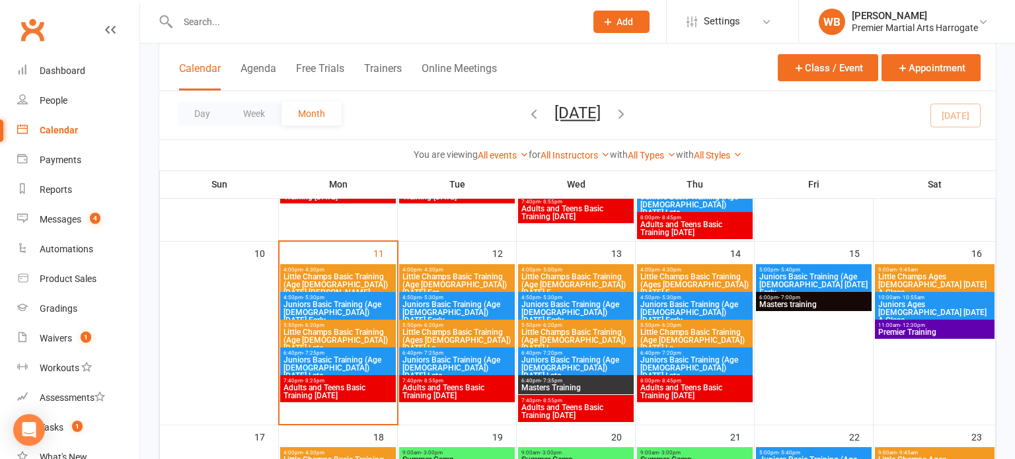
click at [383, 302] on span "Juniors Basic Training (Age [DEMOGRAPHIC_DATA]) [DATE] Early" at bounding box center [338, 313] width 110 height 24
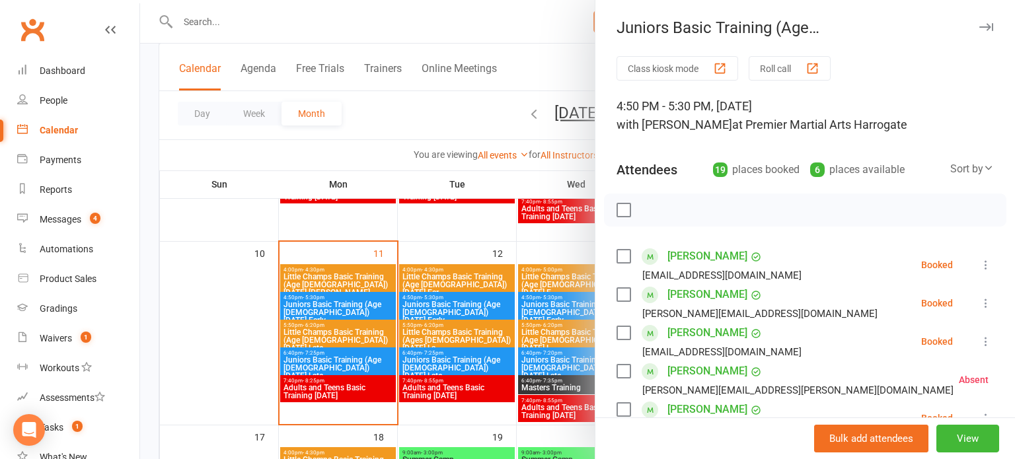
click at [406, 264] on div at bounding box center [577, 229] width 875 height 459
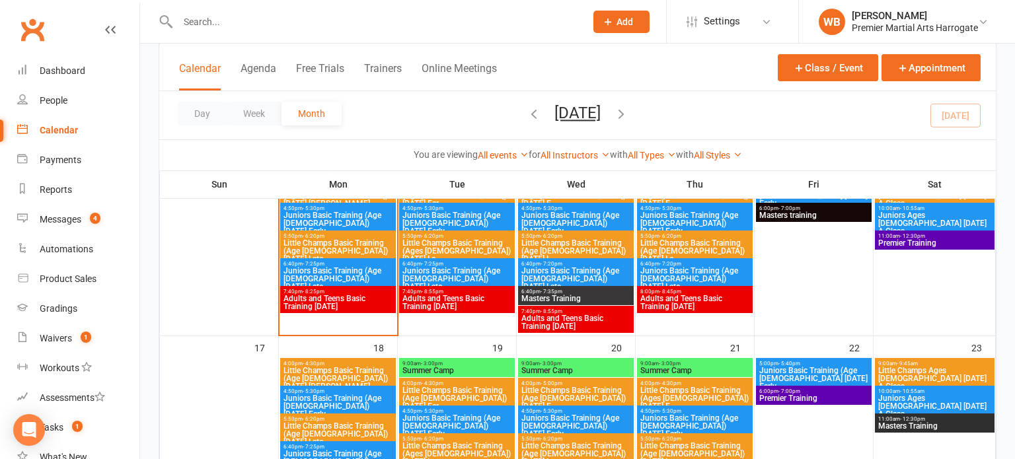
scroll to position [511, 0]
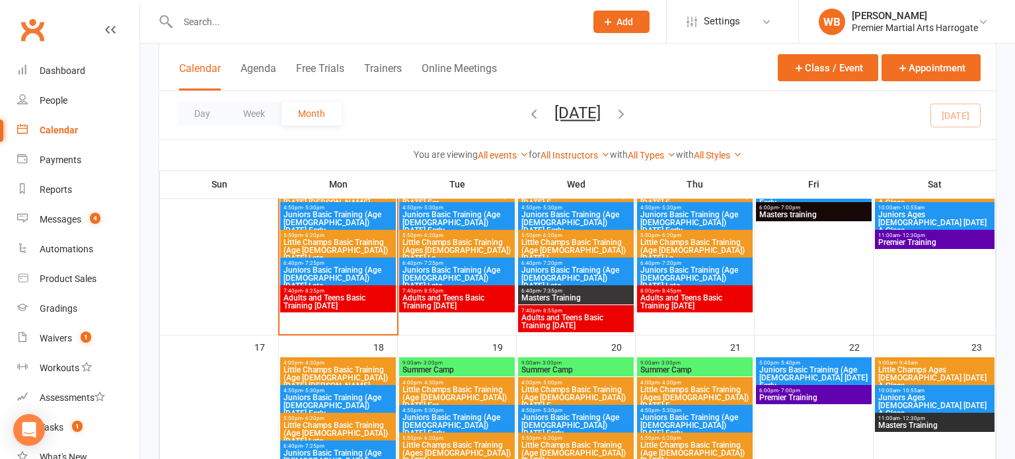
click at [360, 214] on span "Juniors Basic Training (Age [DEMOGRAPHIC_DATA]) [DATE] Early" at bounding box center [338, 223] width 110 height 24
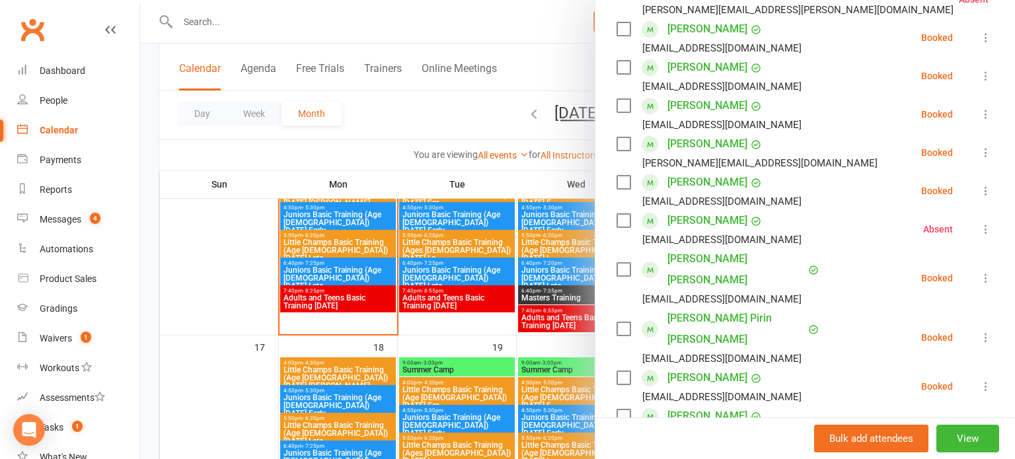
scroll to position [429, 0]
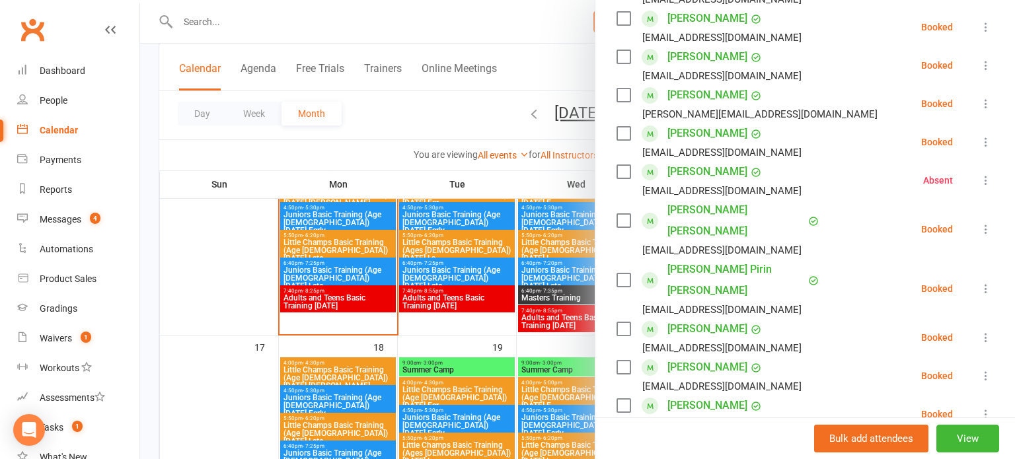
click at [774, 214] on link "[PERSON_NAME] [PERSON_NAME]" at bounding box center [735, 221] width 137 height 42
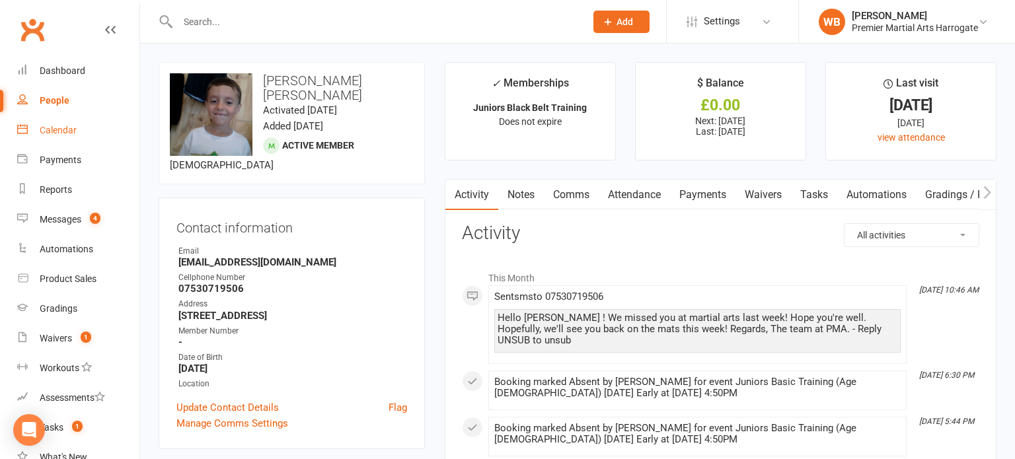
click at [104, 138] on link "Calendar" at bounding box center [78, 131] width 122 height 30
